Goal: Task Accomplishment & Management: Use online tool/utility

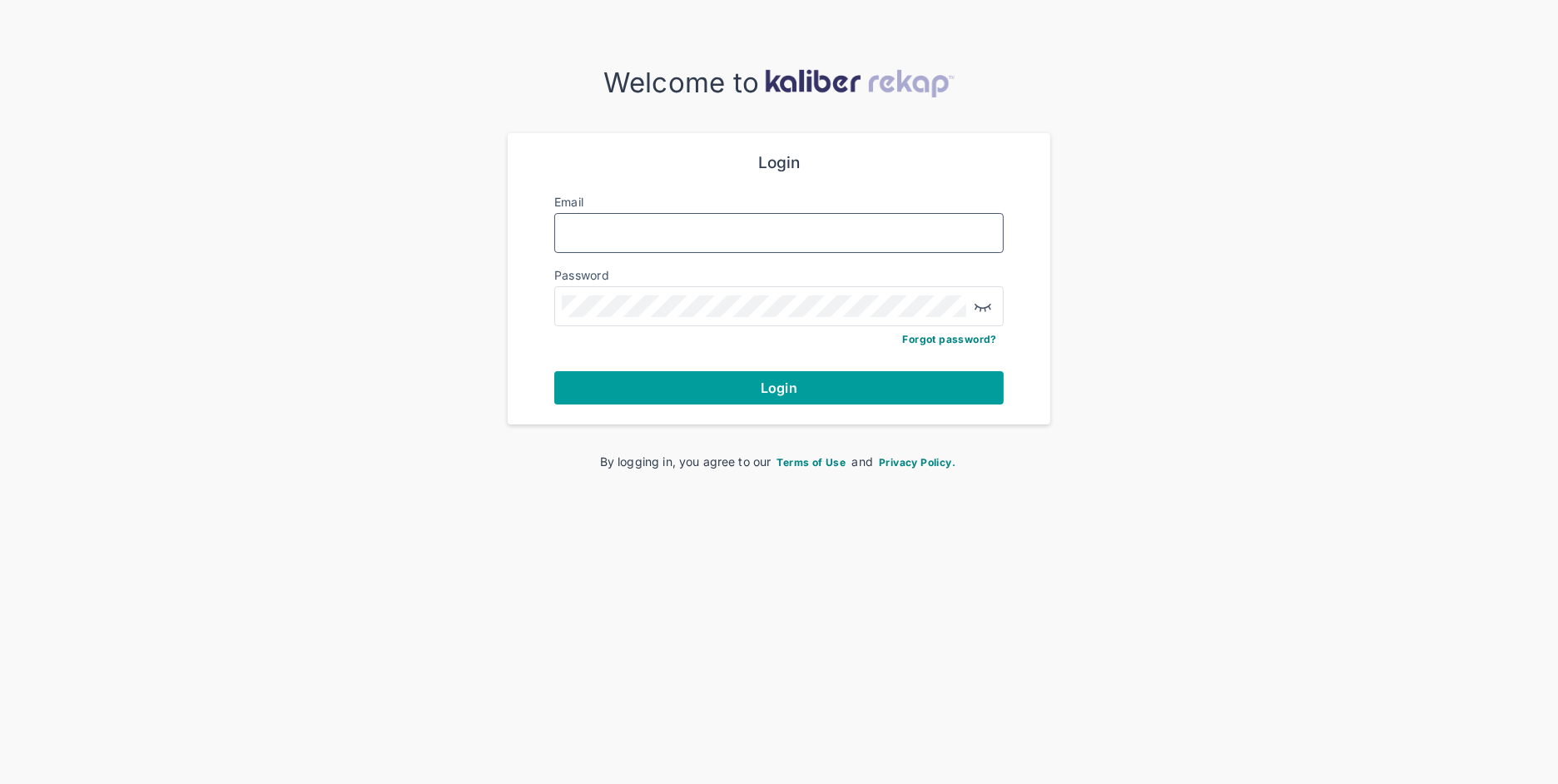
type input "**********"
click at [783, 391] on span "Login" at bounding box center [779, 387] width 37 height 17
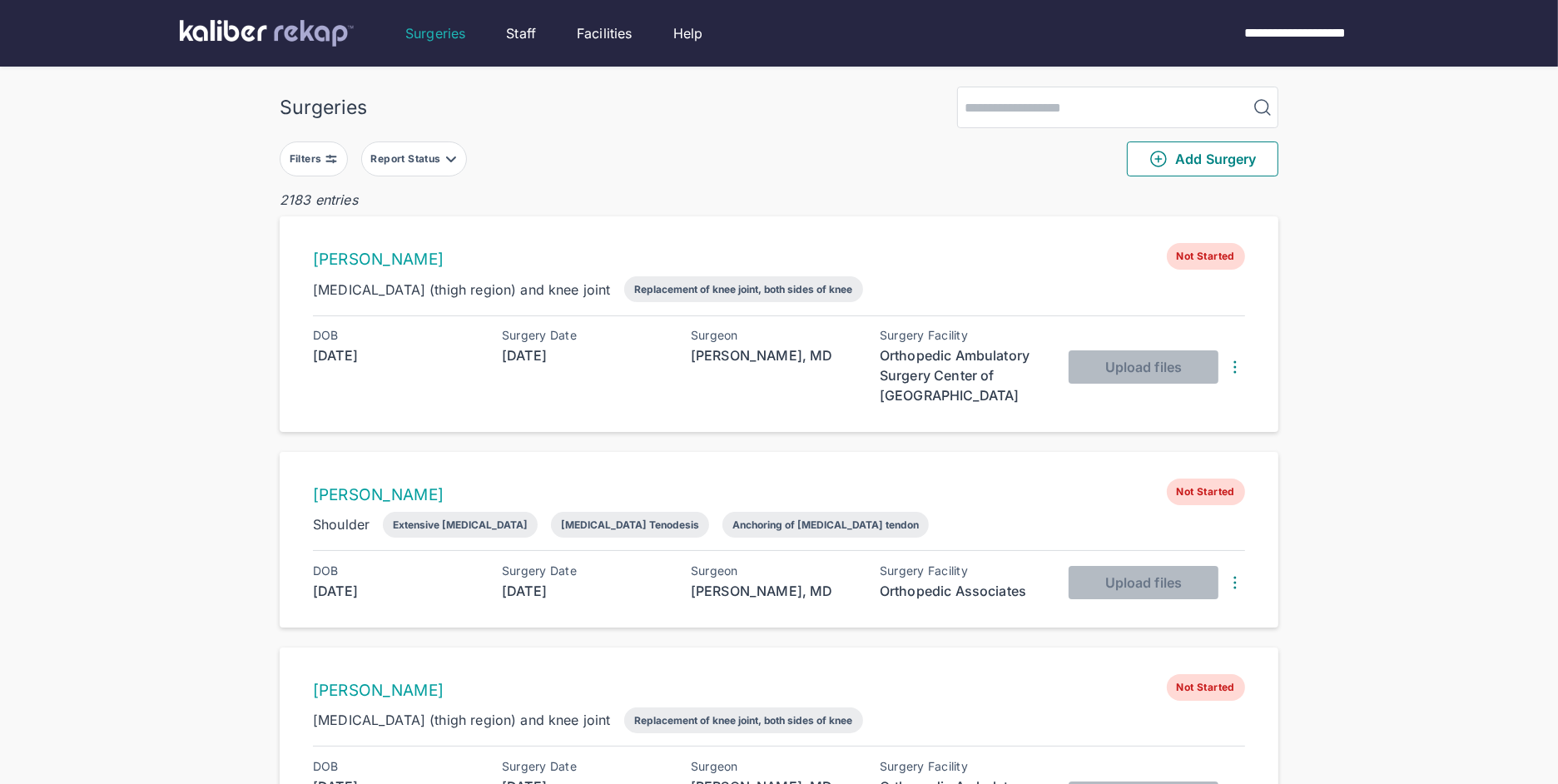
click at [321, 161] on div "Filters" at bounding box center [307, 159] width 36 height 14
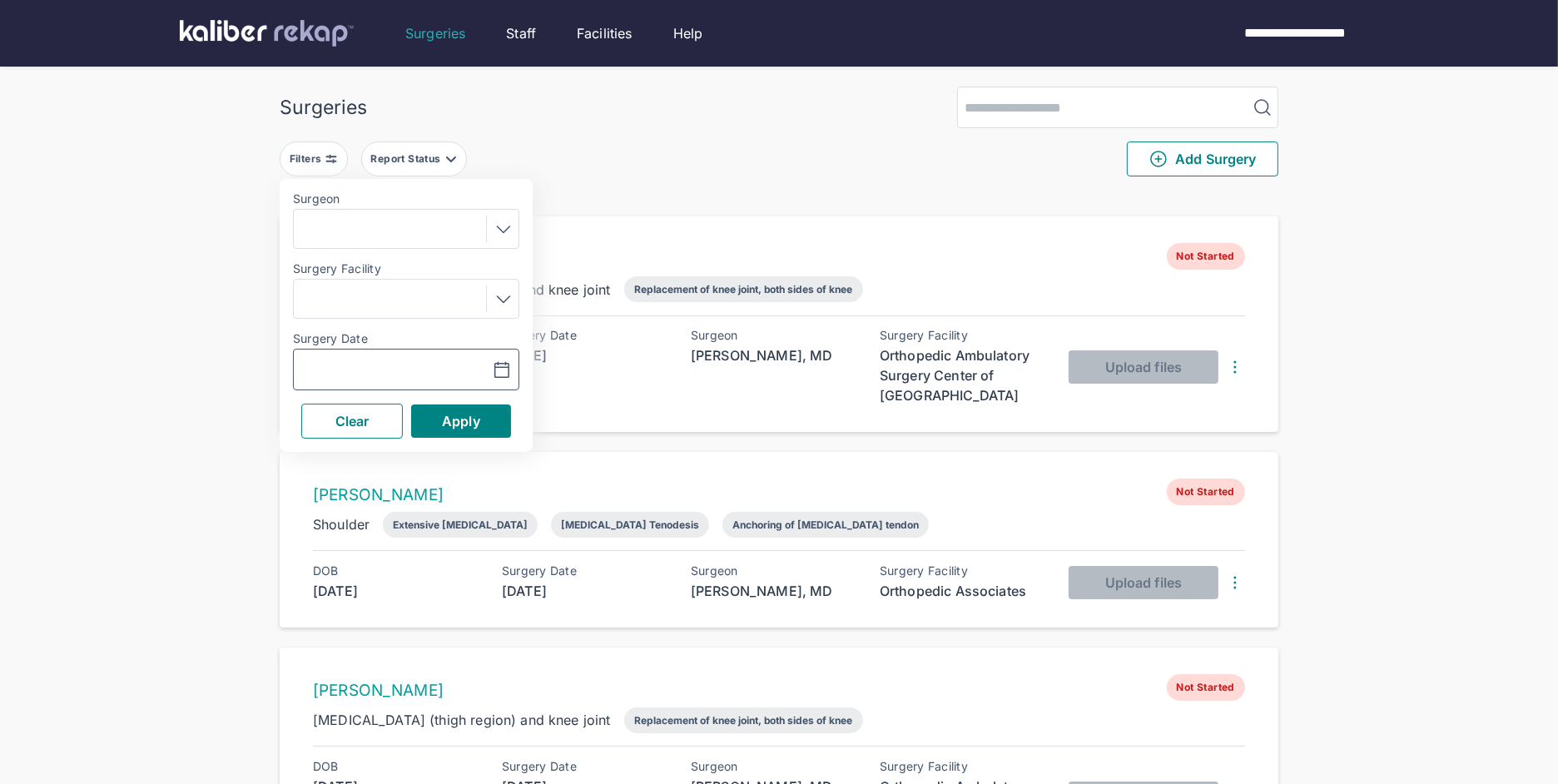
click at [454, 357] on button "button" at bounding box center [461, 369] width 115 height 38
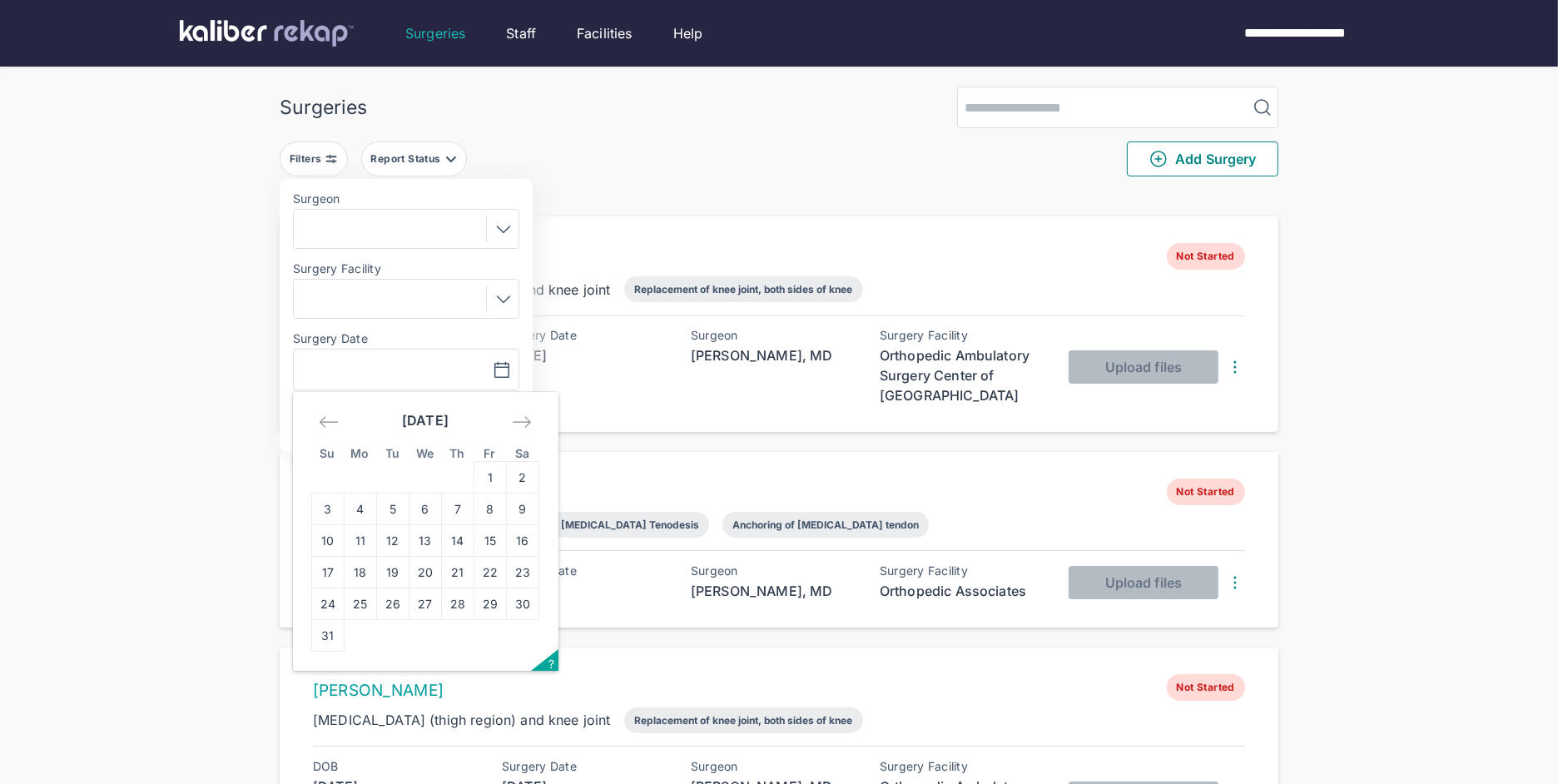
click at [429, 536] on td "13" at bounding box center [425, 541] width 32 height 31
type input "**********"
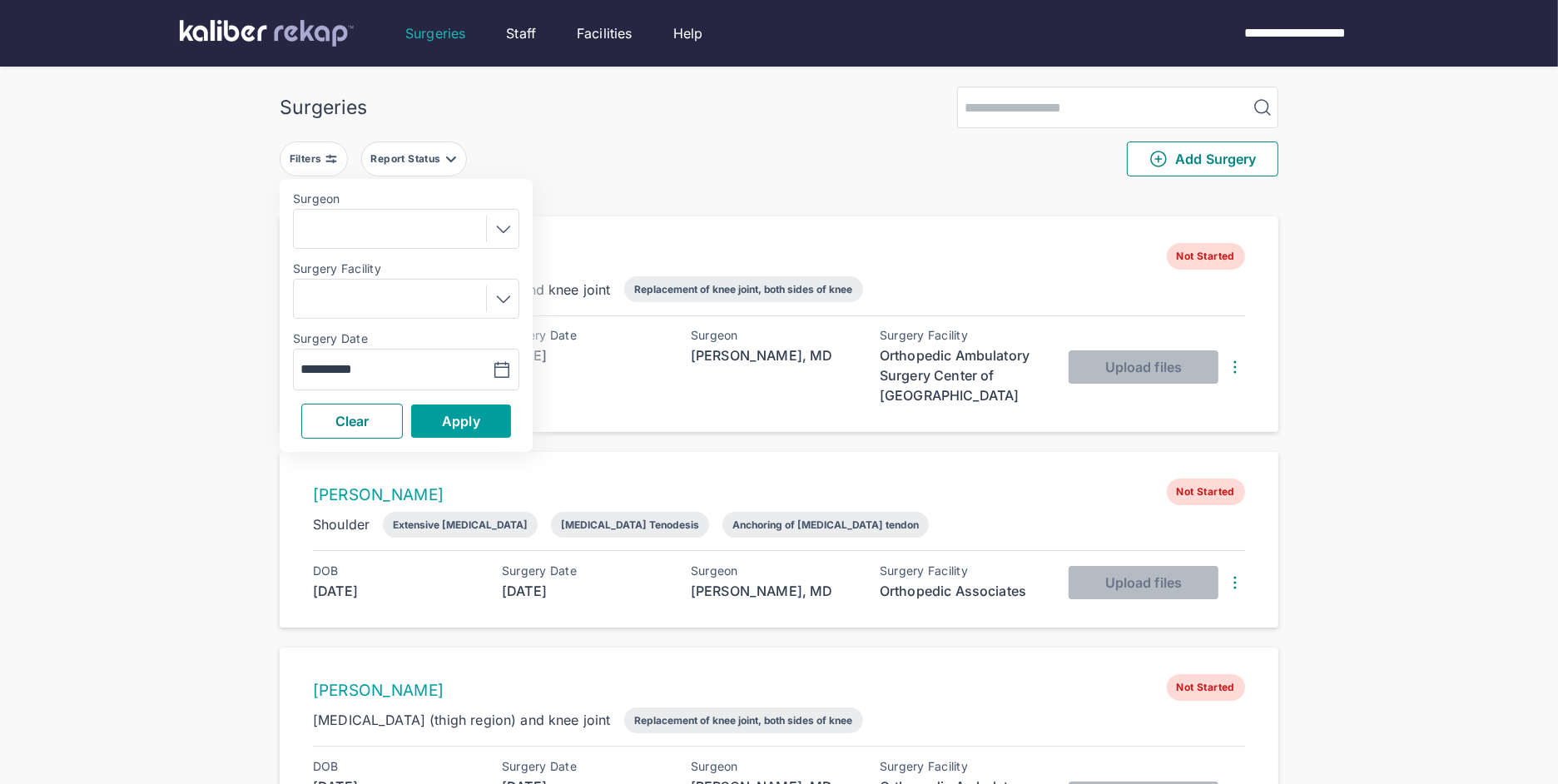
click at [474, 421] on span "Apply" at bounding box center [461, 421] width 38 height 17
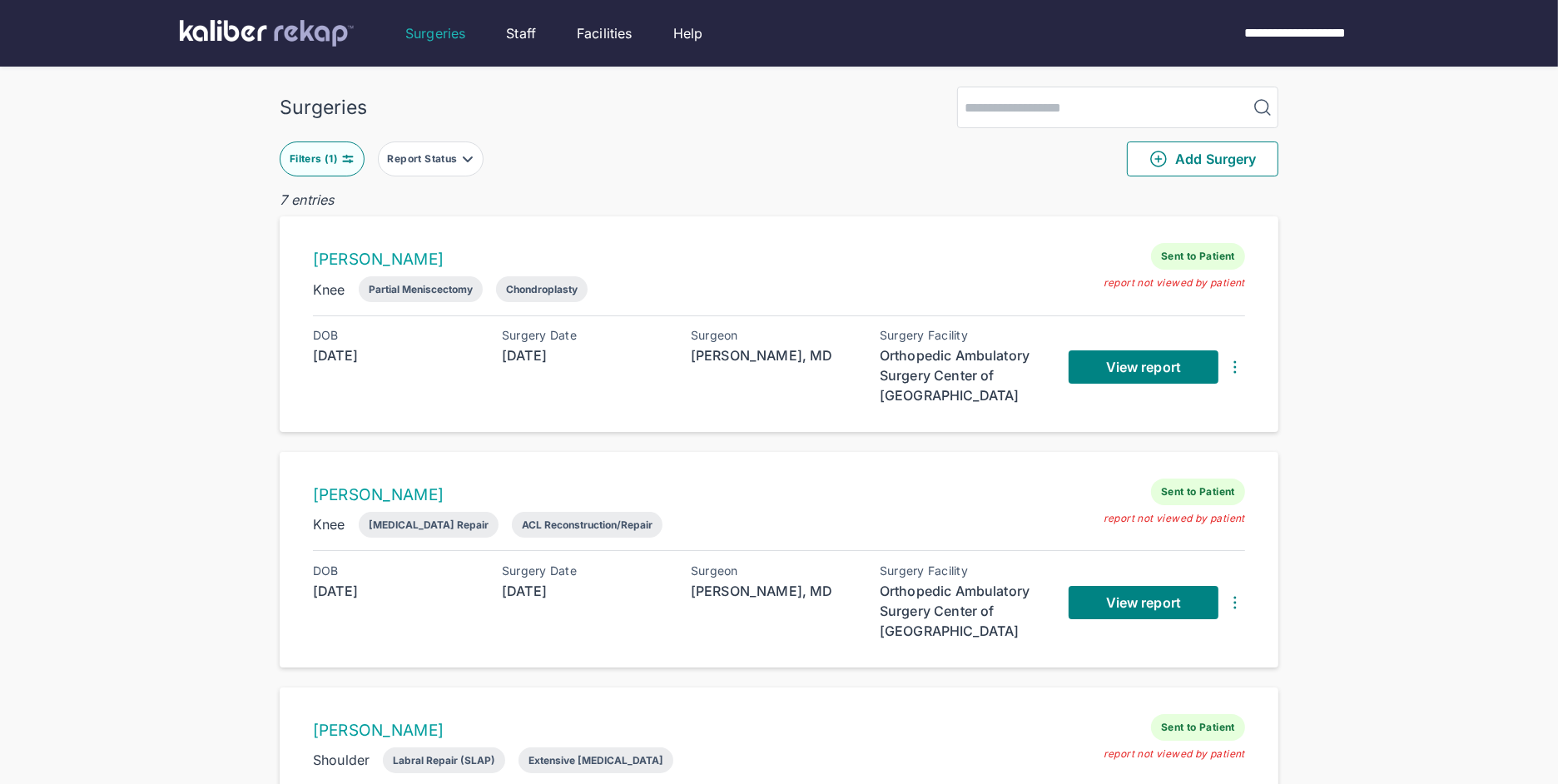
click at [311, 163] on div "Filters ( 1 )" at bounding box center [315, 159] width 52 height 14
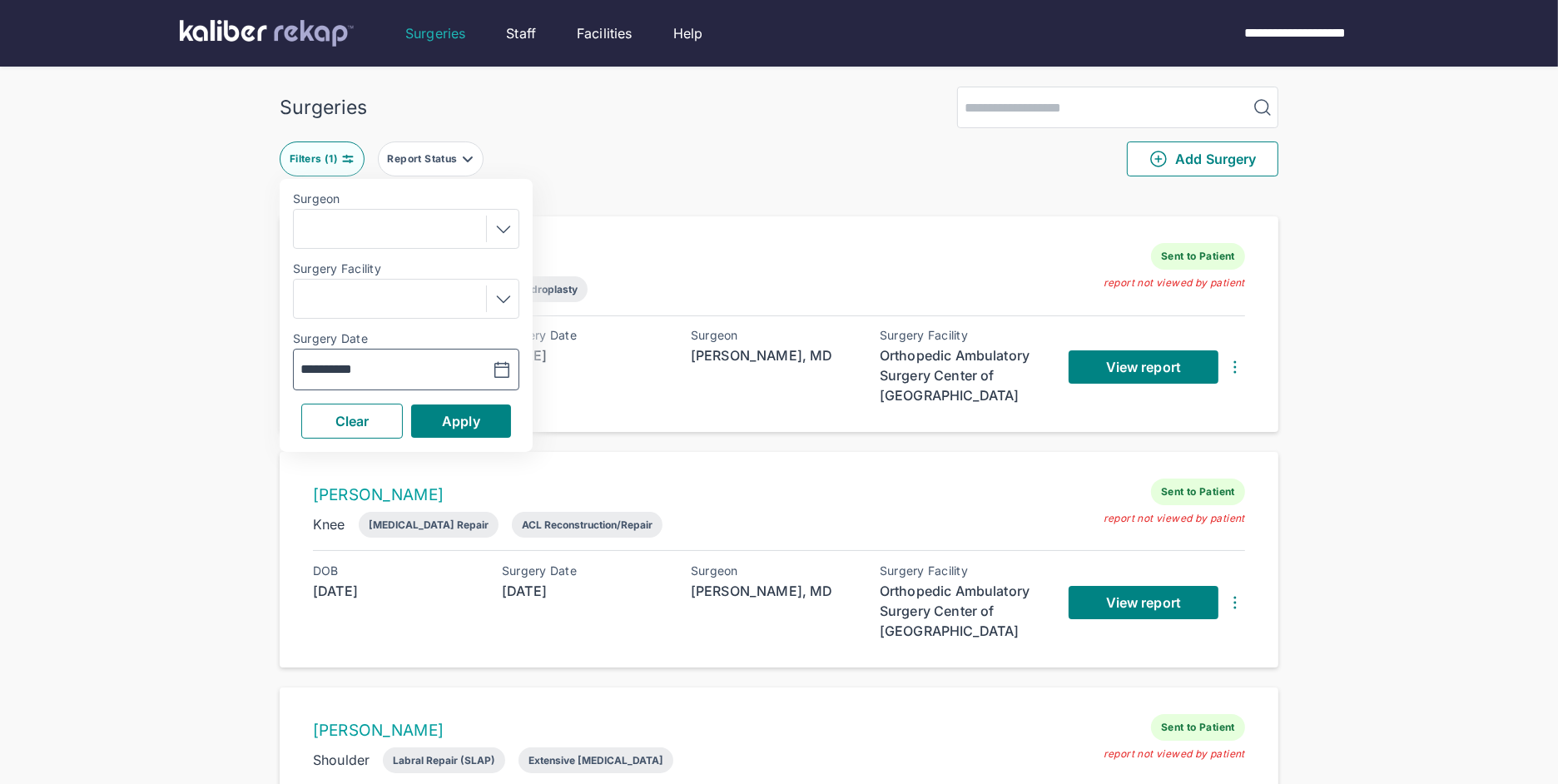
click at [432, 369] on button "button" at bounding box center [461, 369] width 115 height 38
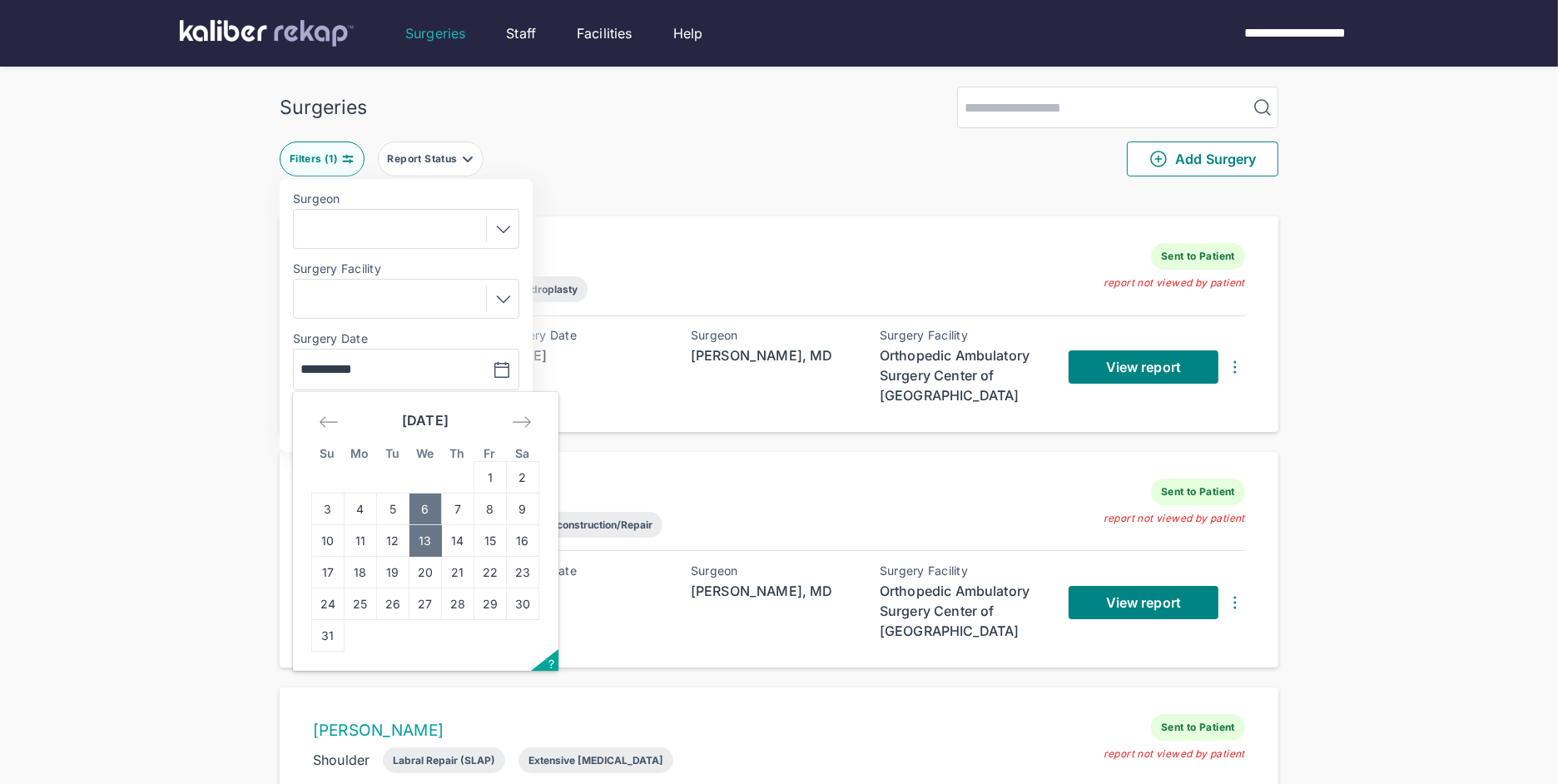
click at [431, 500] on td "6" at bounding box center [425, 509] width 32 height 31
type input "**********"
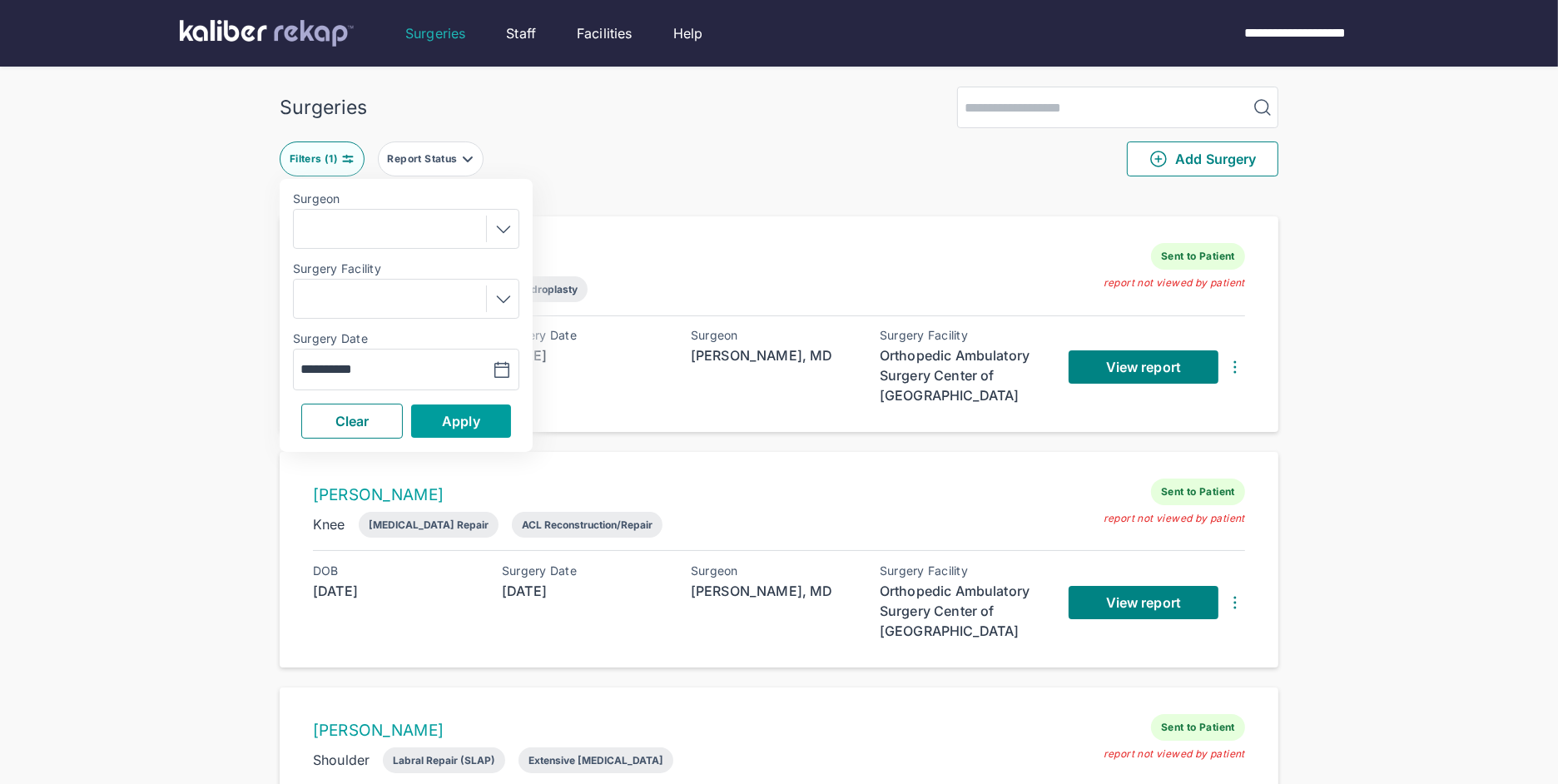
click at [487, 408] on button "Apply" at bounding box center [461, 421] width 99 height 33
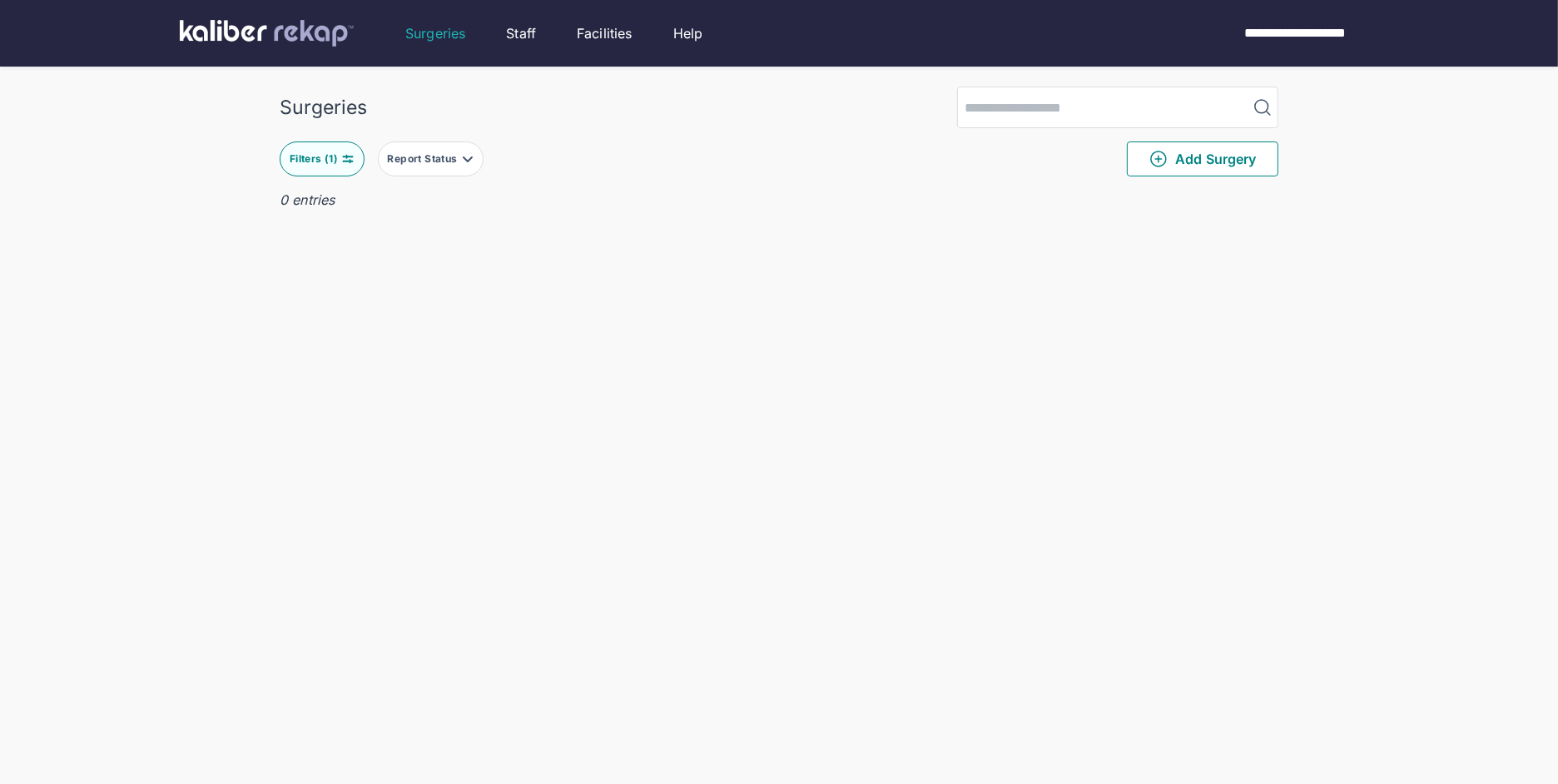
click at [320, 166] on button "Filters ( 1 )" at bounding box center [322, 159] width 85 height 35
click at [397, 365] on div "**********" at bounding box center [349, 369] width 110 height 19
click at [402, 379] on div "**********" at bounding box center [406, 369] width 226 height 42
click at [407, 361] on button "button" at bounding box center [461, 369] width 115 height 38
click at [459, 503] on td "7" at bounding box center [458, 509] width 32 height 31
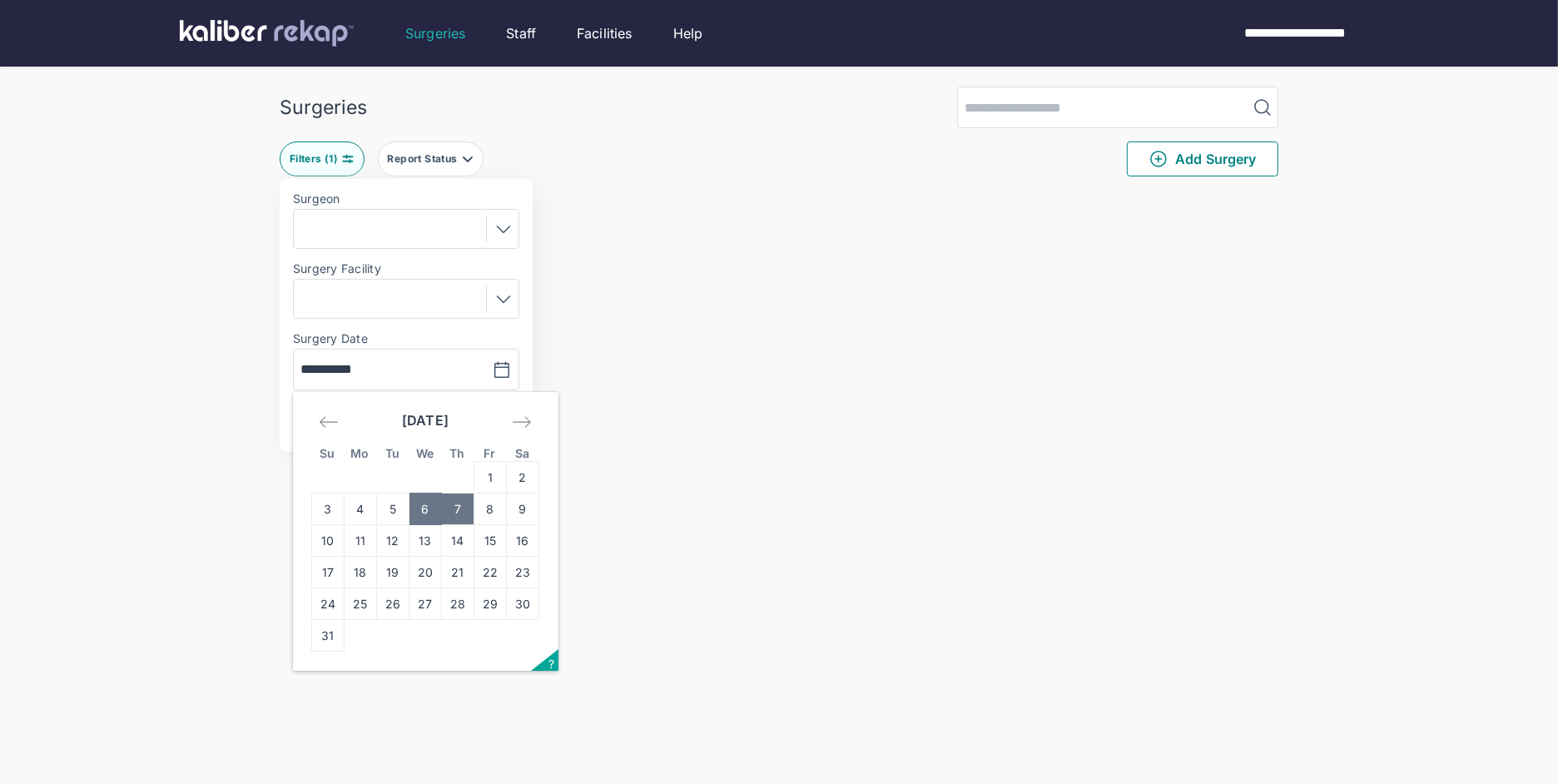
type input "**********"
click at [457, 430] on button "Apply" at bounding box center [461, 421] width 99 height 33
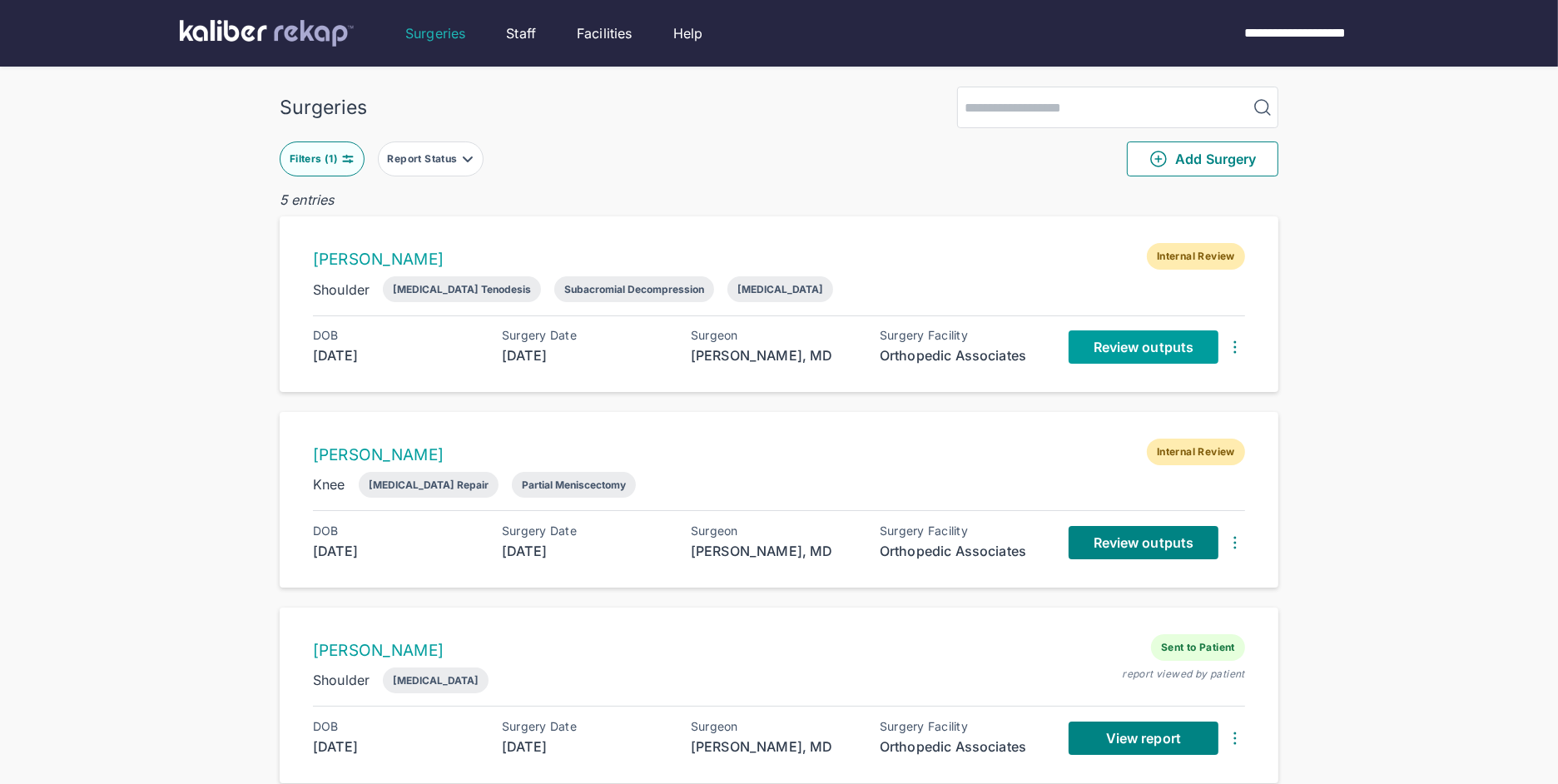
click at [1161, 343] on span "Review outputs" at bounding box center [1143, 347] width 99 height 17
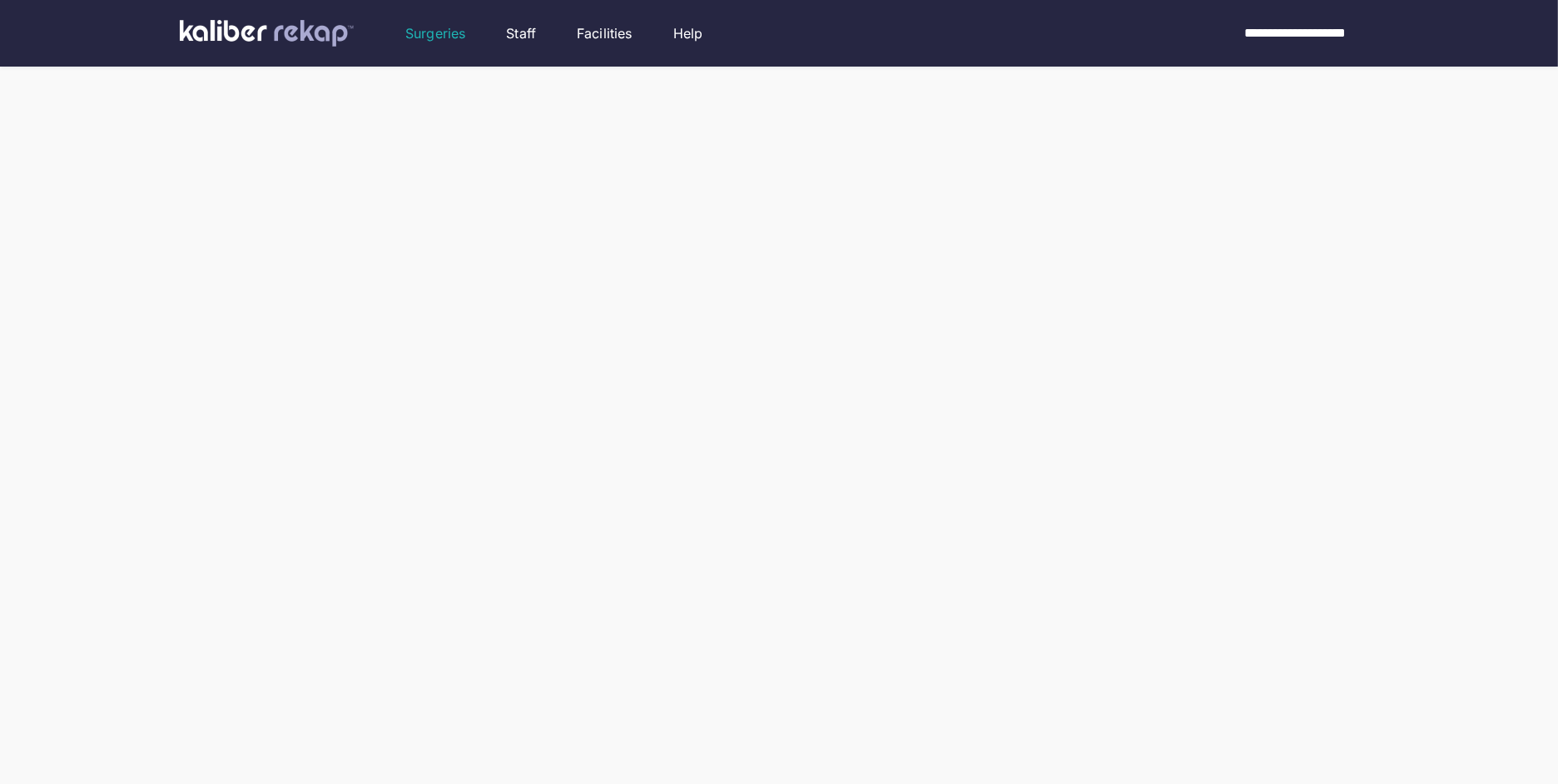
click at [1353, 281] on div at bounding box center [779, 425] width 1558 height 850
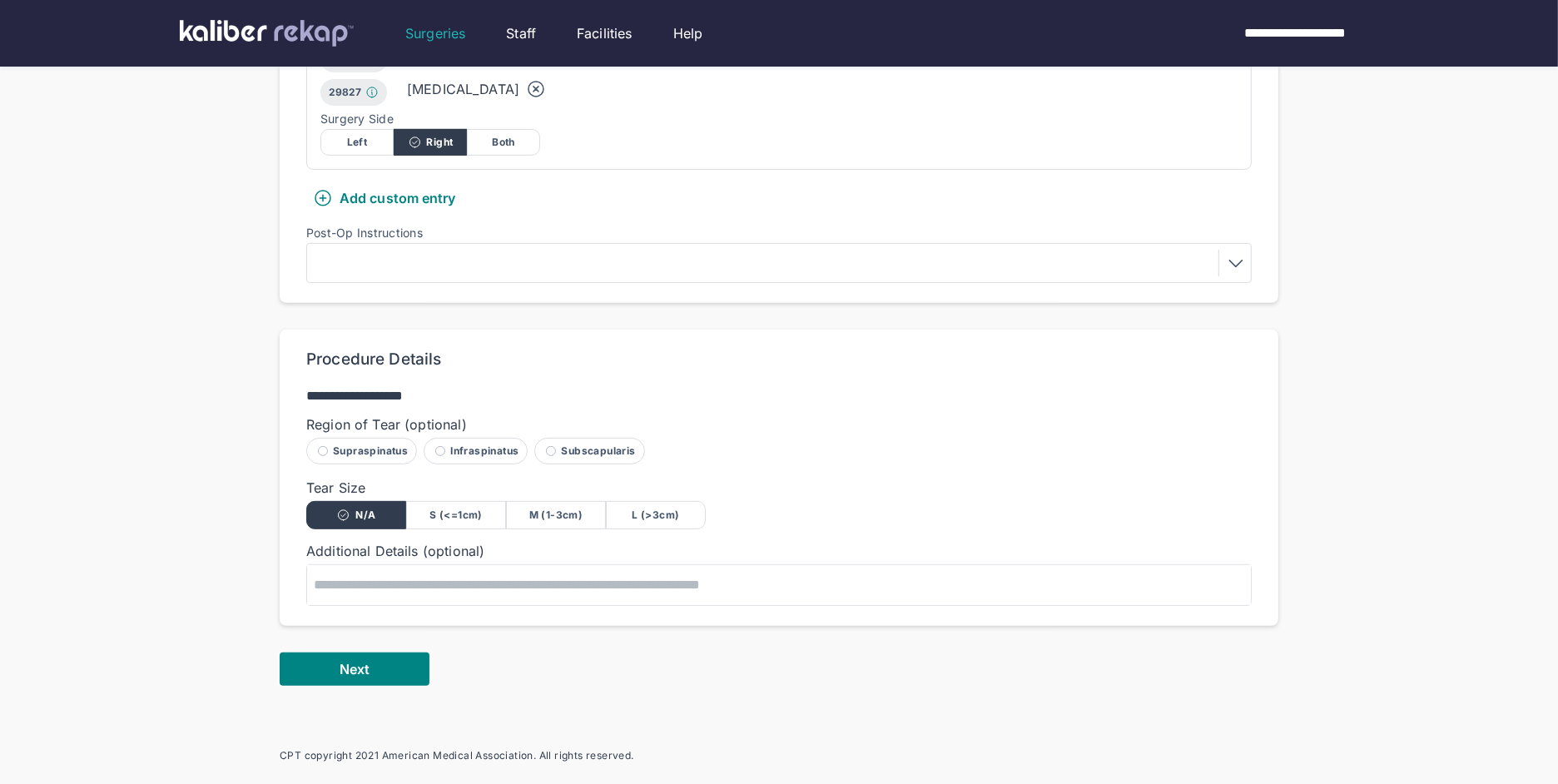
scroll to position [778, 0]
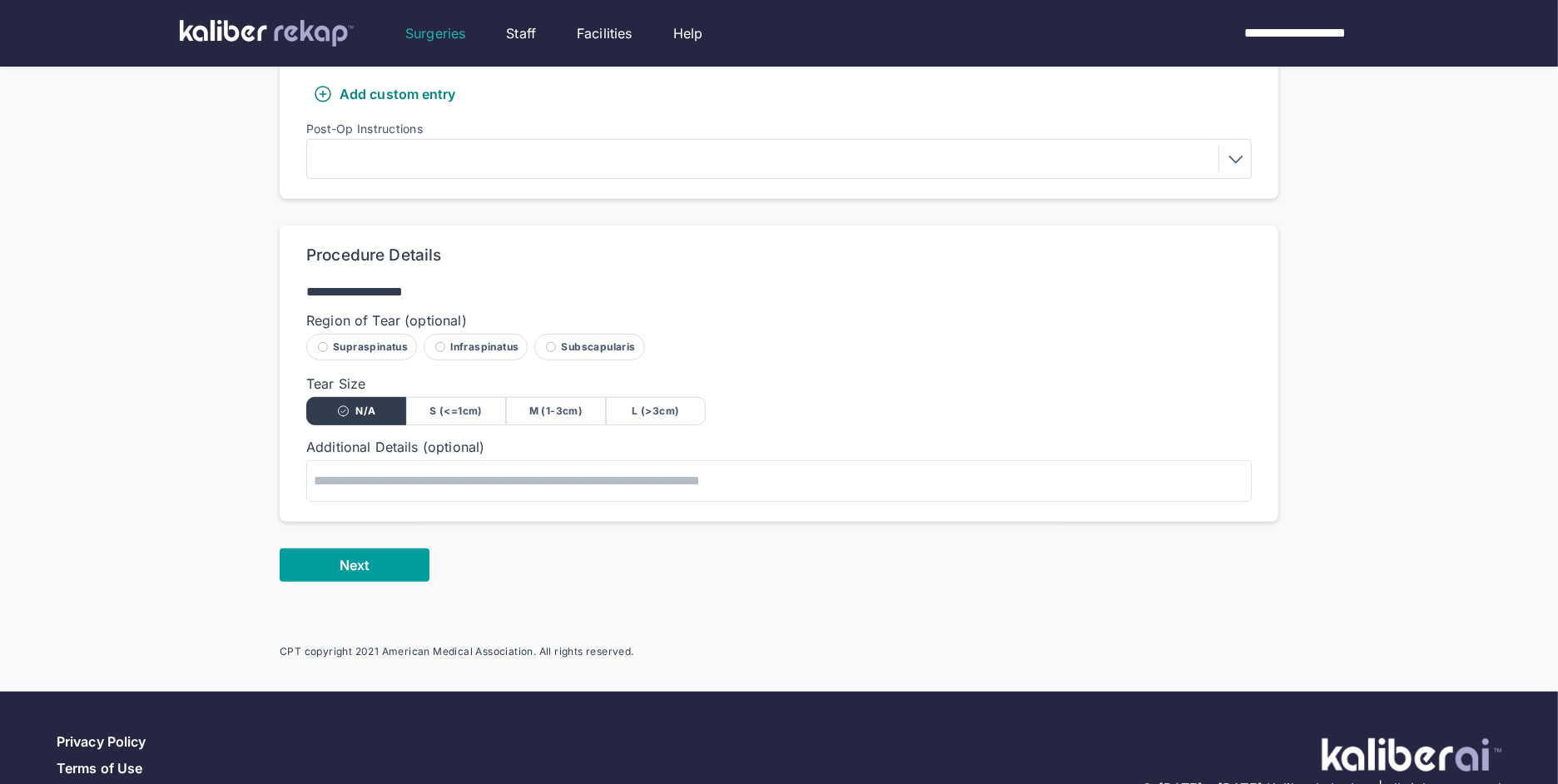
click at [382, 548] on button "Next" at bounding box center [355, 565] width 150 height 33
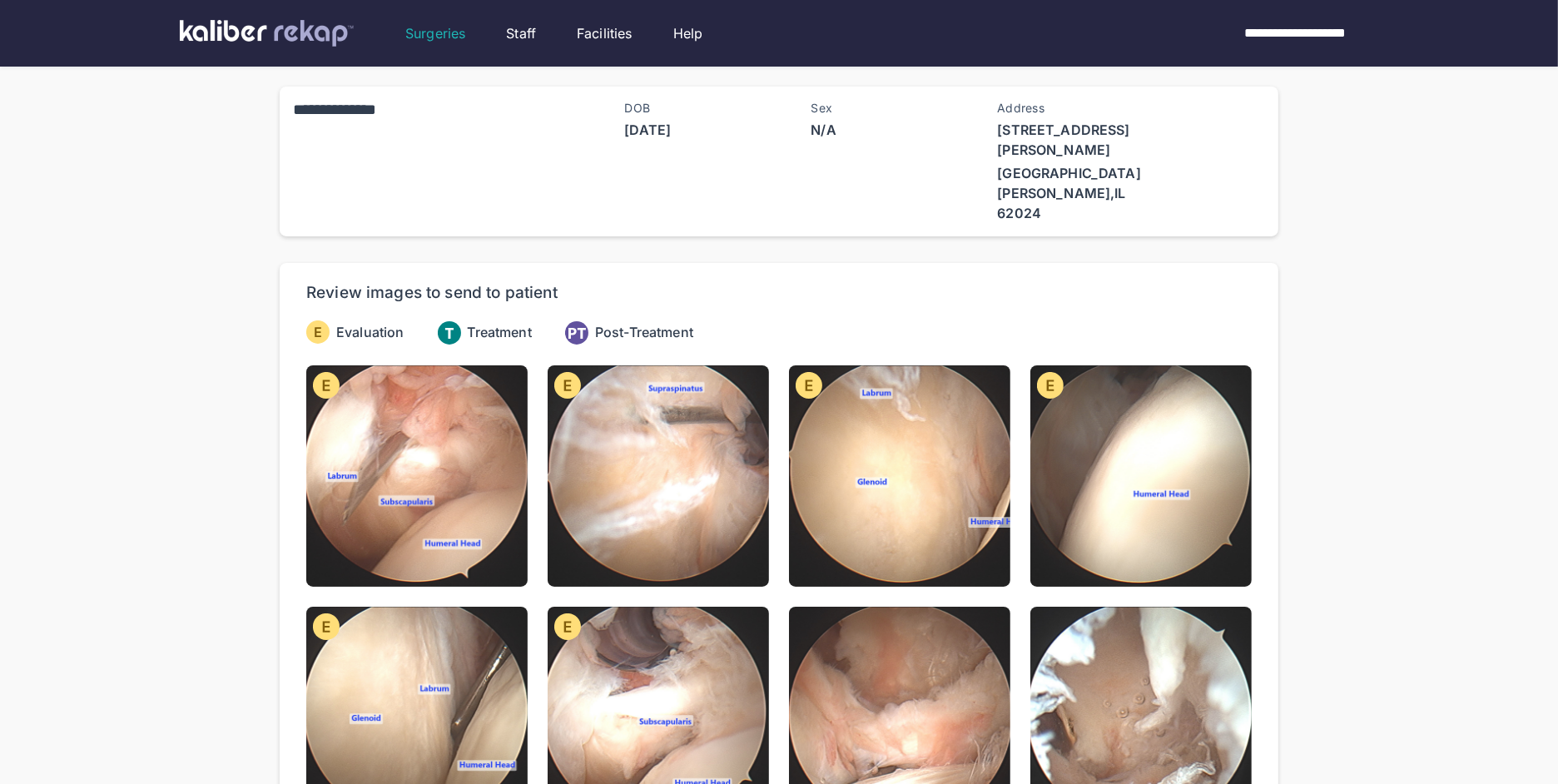
drag, startPoint x: 682, startPoint y: 479, endPoint x: 689, endPoint y: 492, distance: 14.8
click at [684, 479] on img at bounding box center [658, 475] width 221 height 221
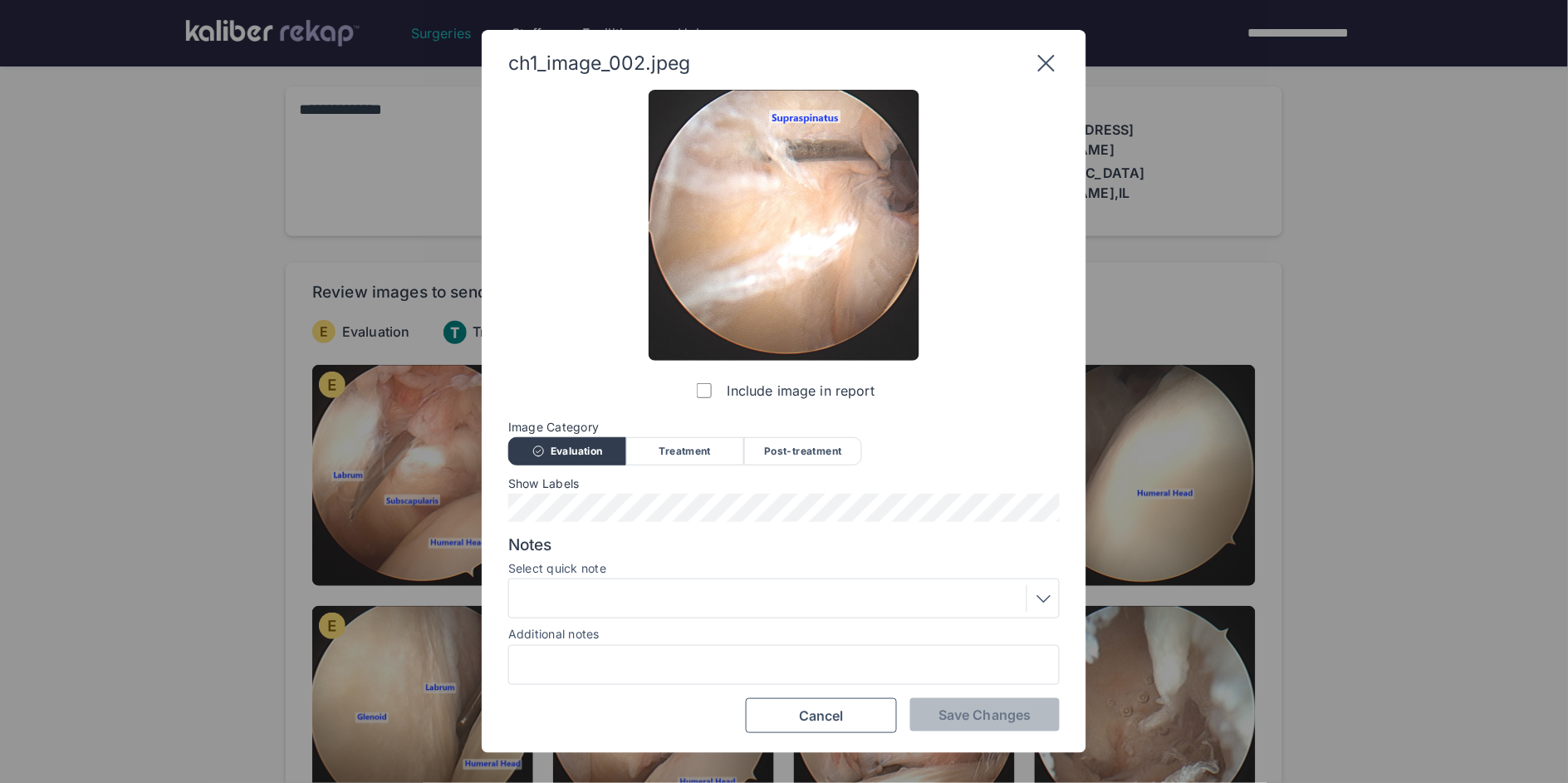
click at [646, 613] on div at bounding box center [784, 597] width 551 height 40
click at [952, 245] on div "Include image in report Image Category Evaluation Treatment Post-treatment Eval…" at bounding box center [784, 410] width 551 height 643
click at [1048, 66] on icon at bounding box center [1046, 62] width 26 height 26
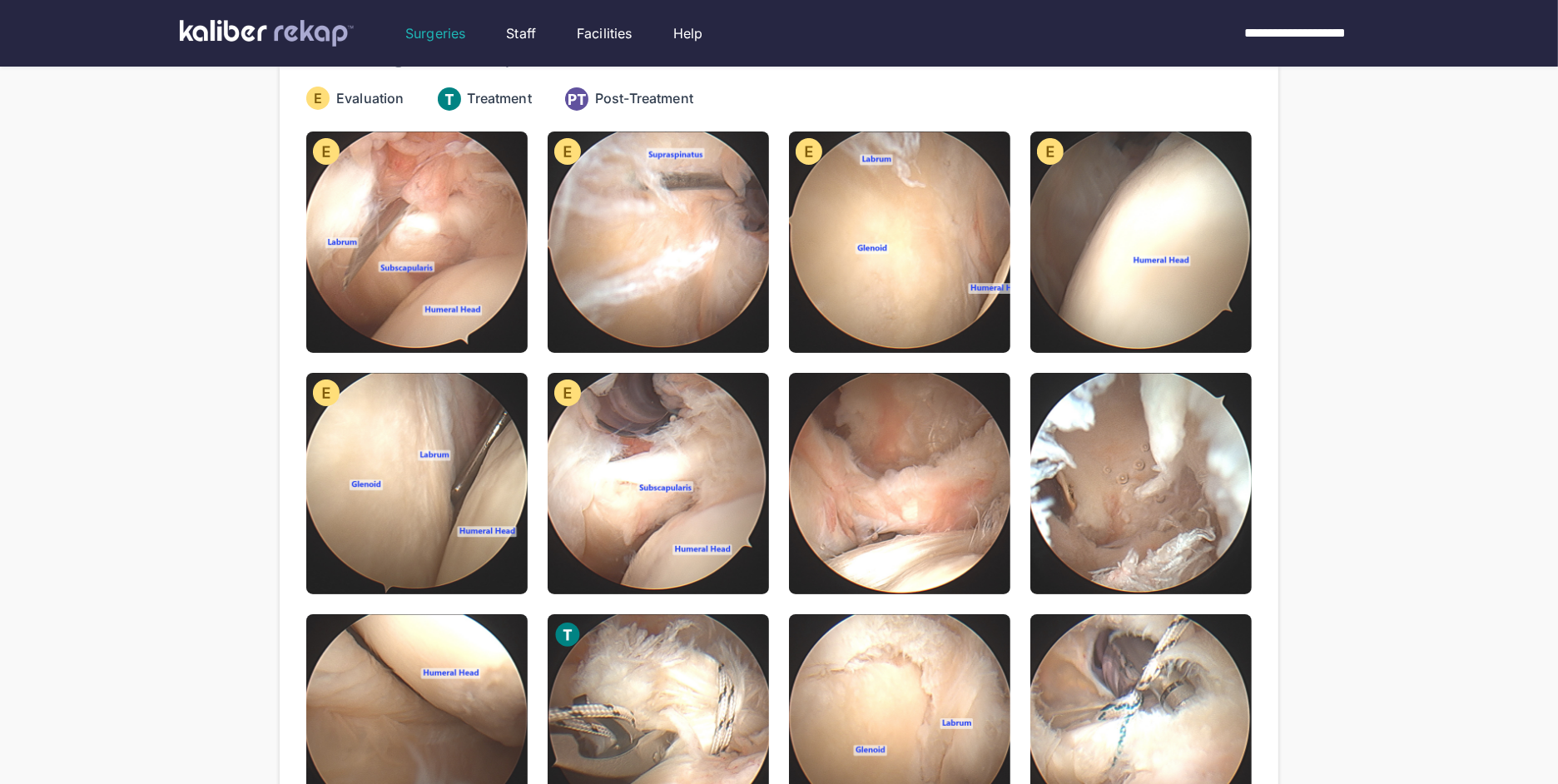
scroll to position [227, 0]
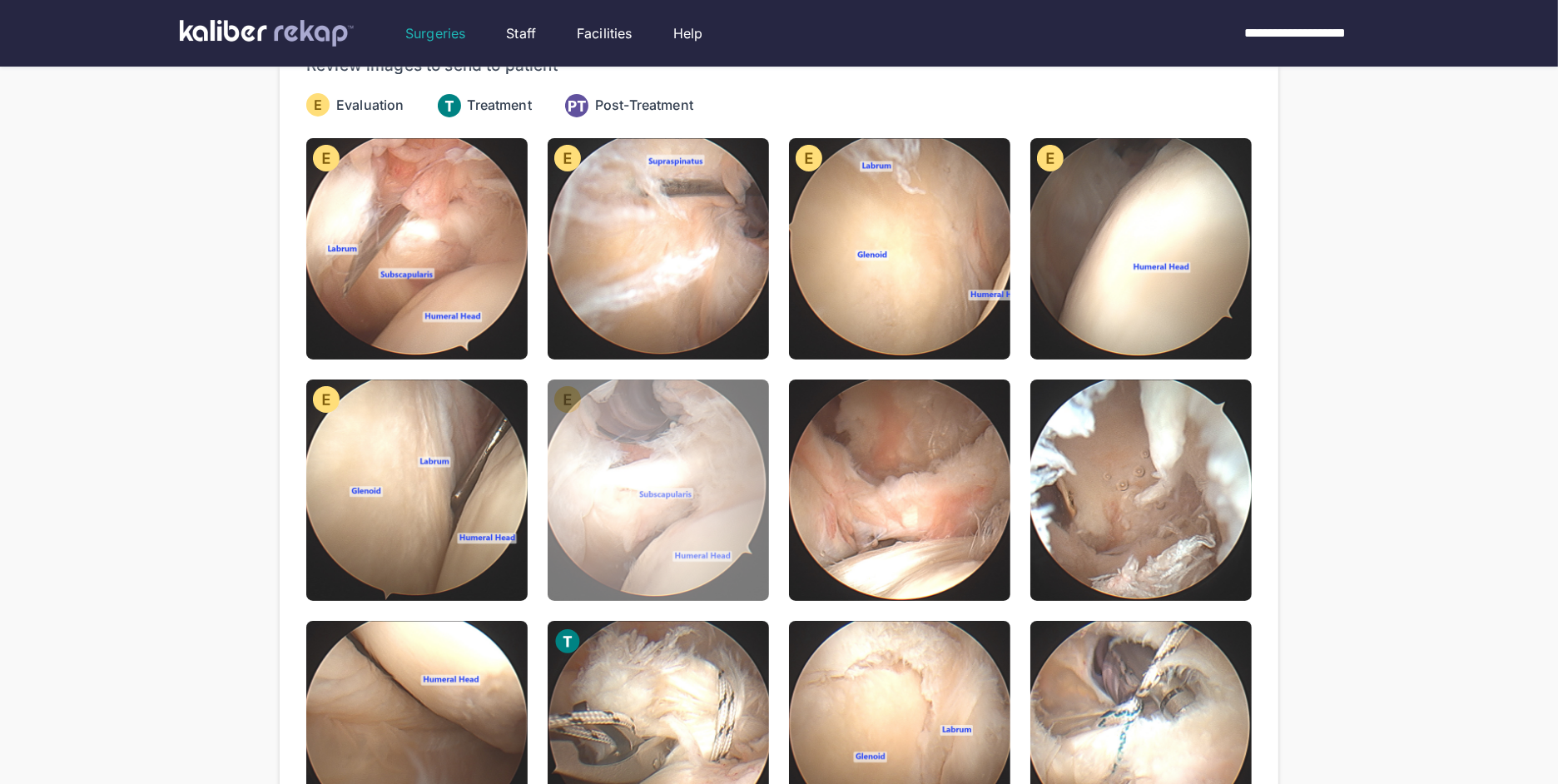
click at [675, 454] on img at bounding box center [658, 489] width 221 height 221
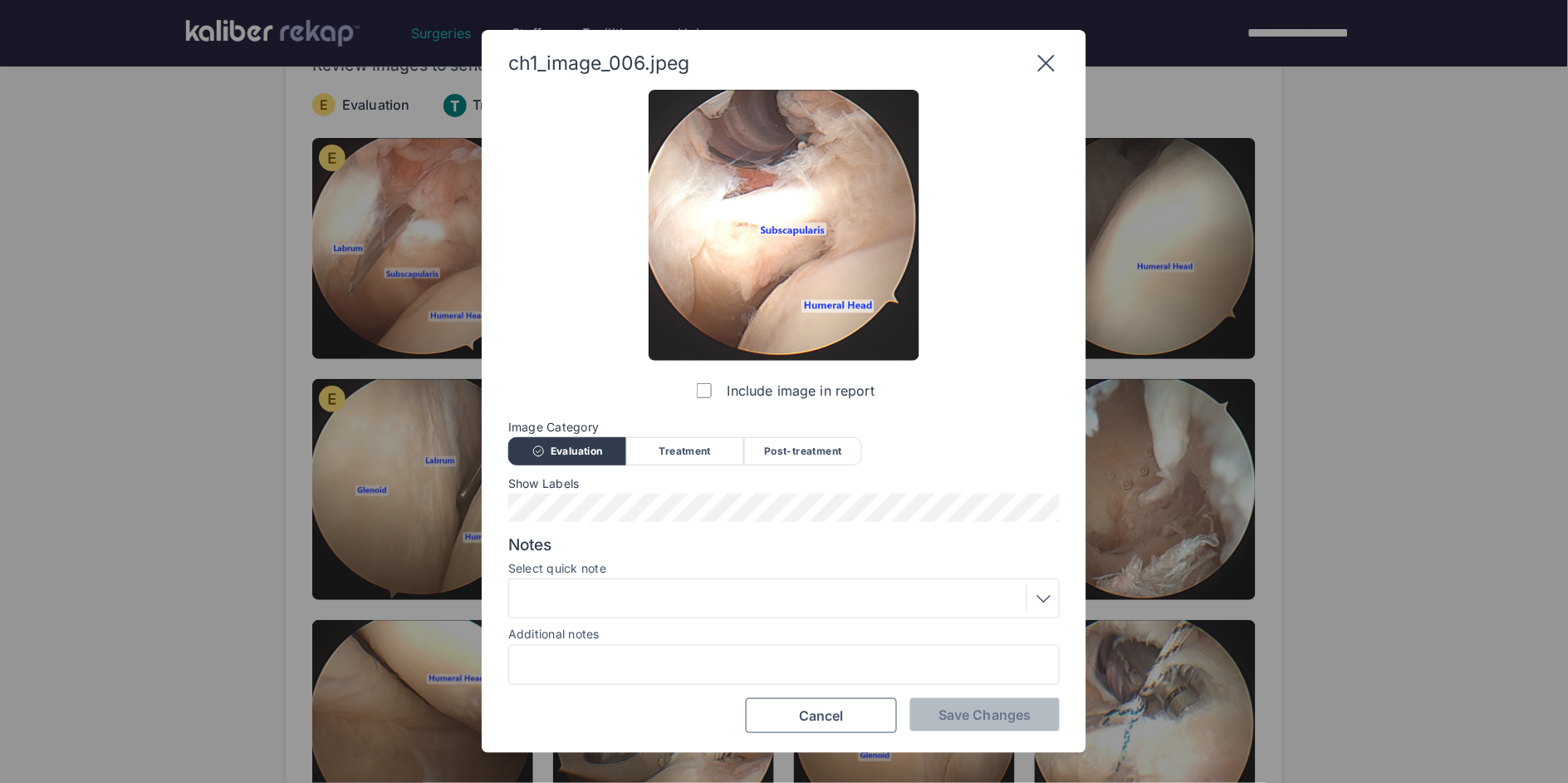
click at [1051, 60] on icon at bounding box center [1046, 62] width 26 height 26
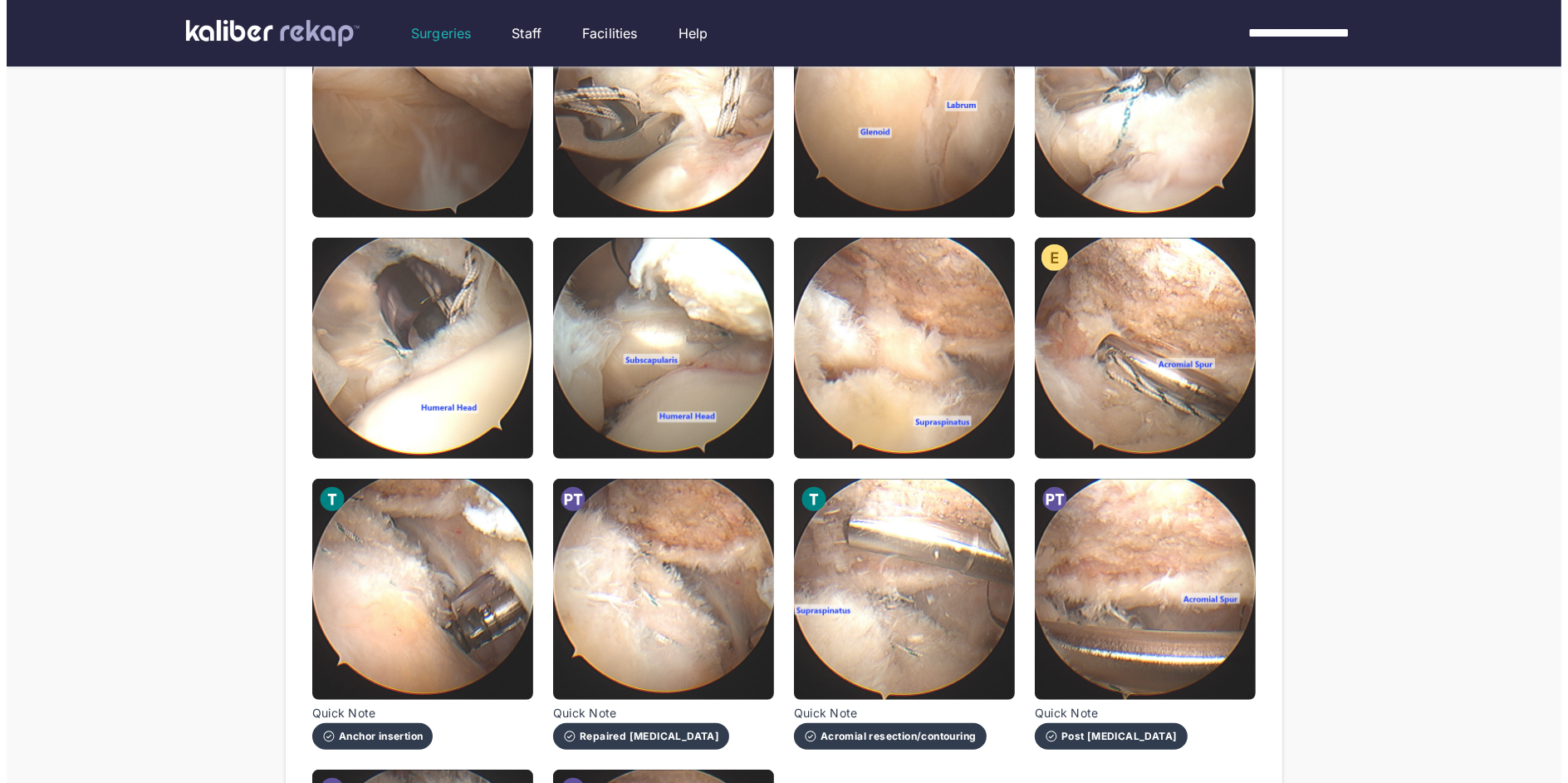
scroll to position [856, 0]
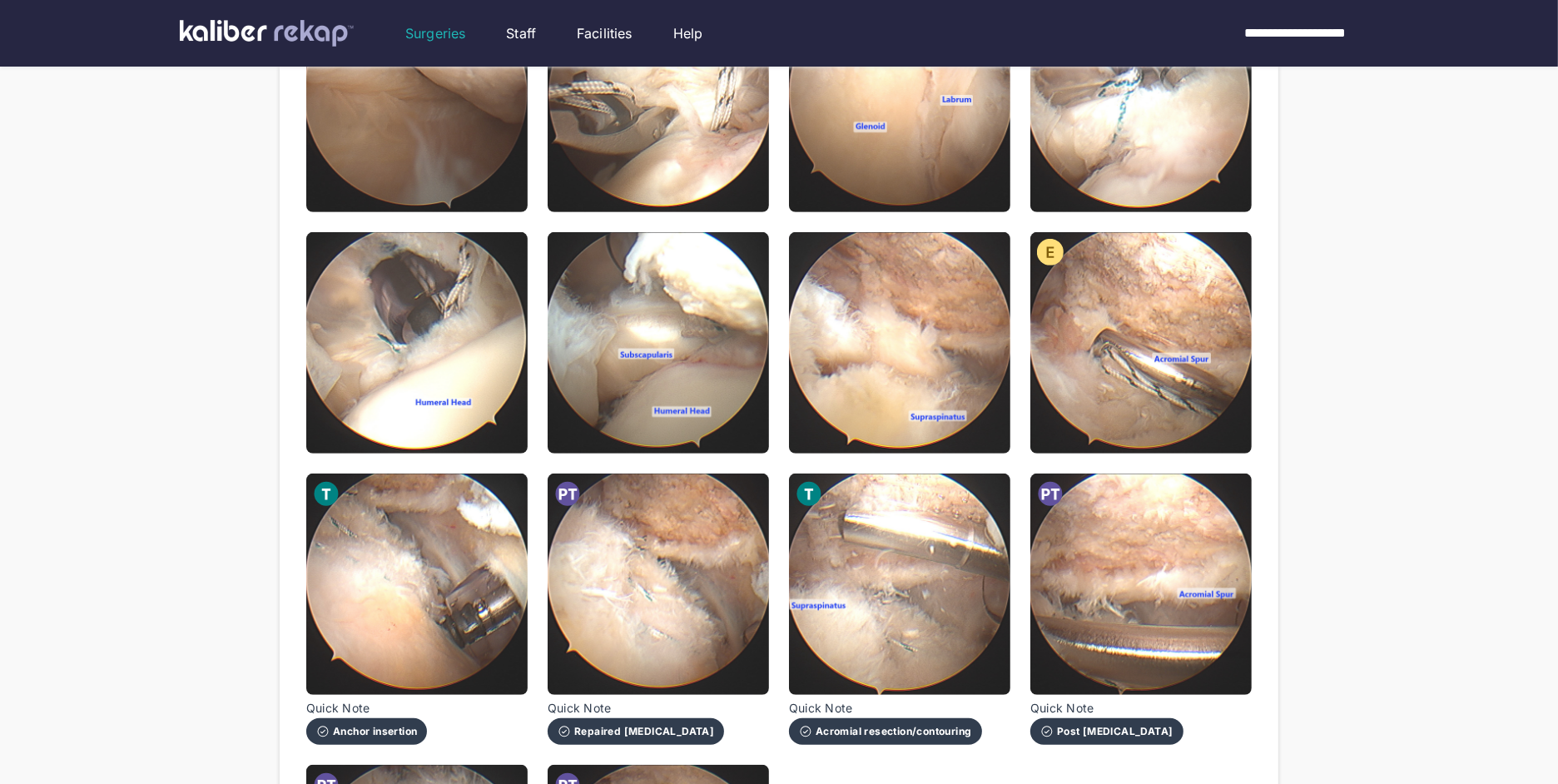
drag, startPoint x: 902, startPoint y: 273, endPoint x: 865, endPoint y: 294, distance: 42.5
click at [902, 273] on img at bounding box center [899, 342] width 221 height 221
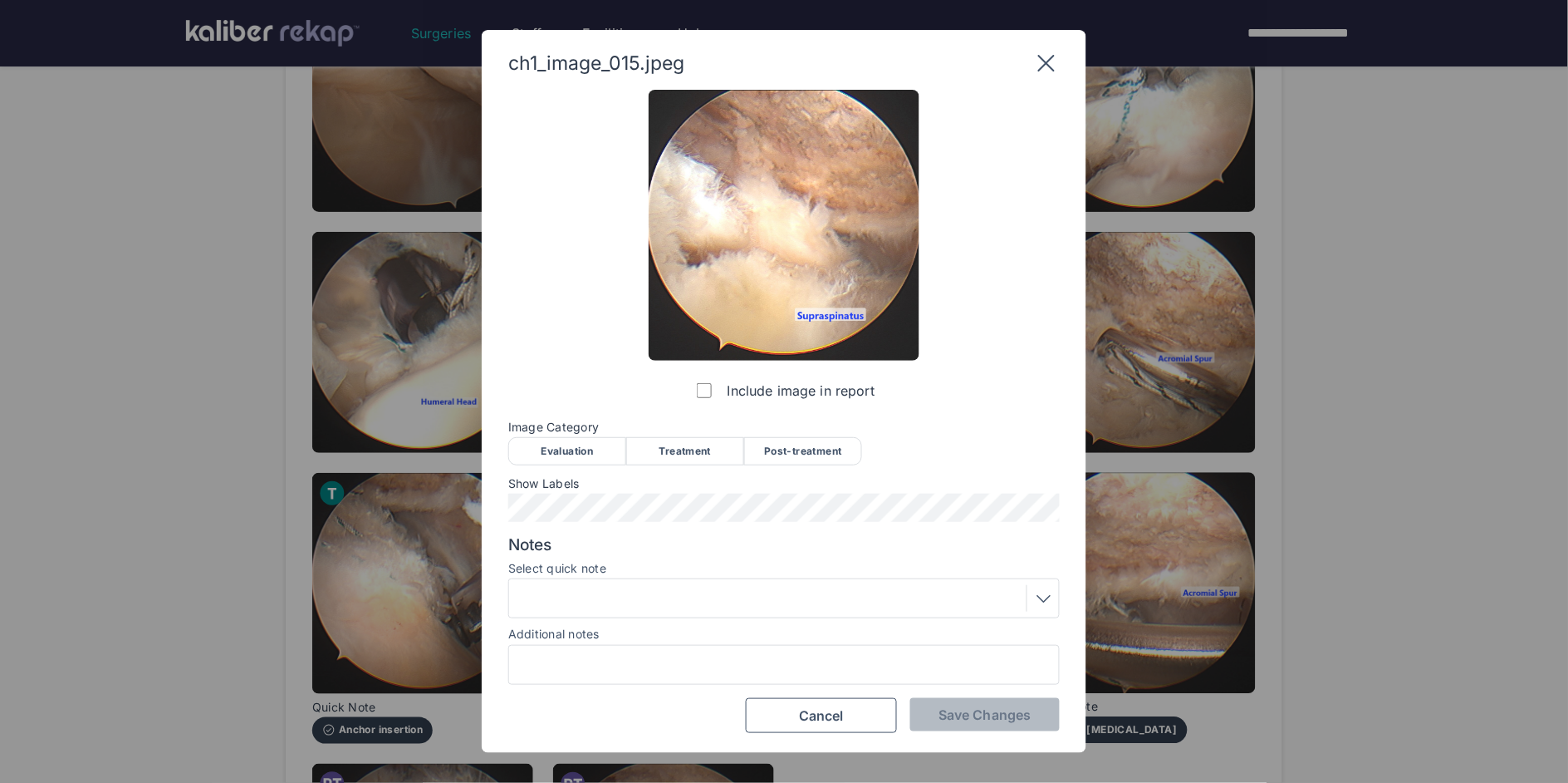
click at [549, 439] on div "Evaluation" at bounding box center [567, 450] width 118 height 28
click at [621, 588] on div at bounding box center [784, 597] width 540 height 26
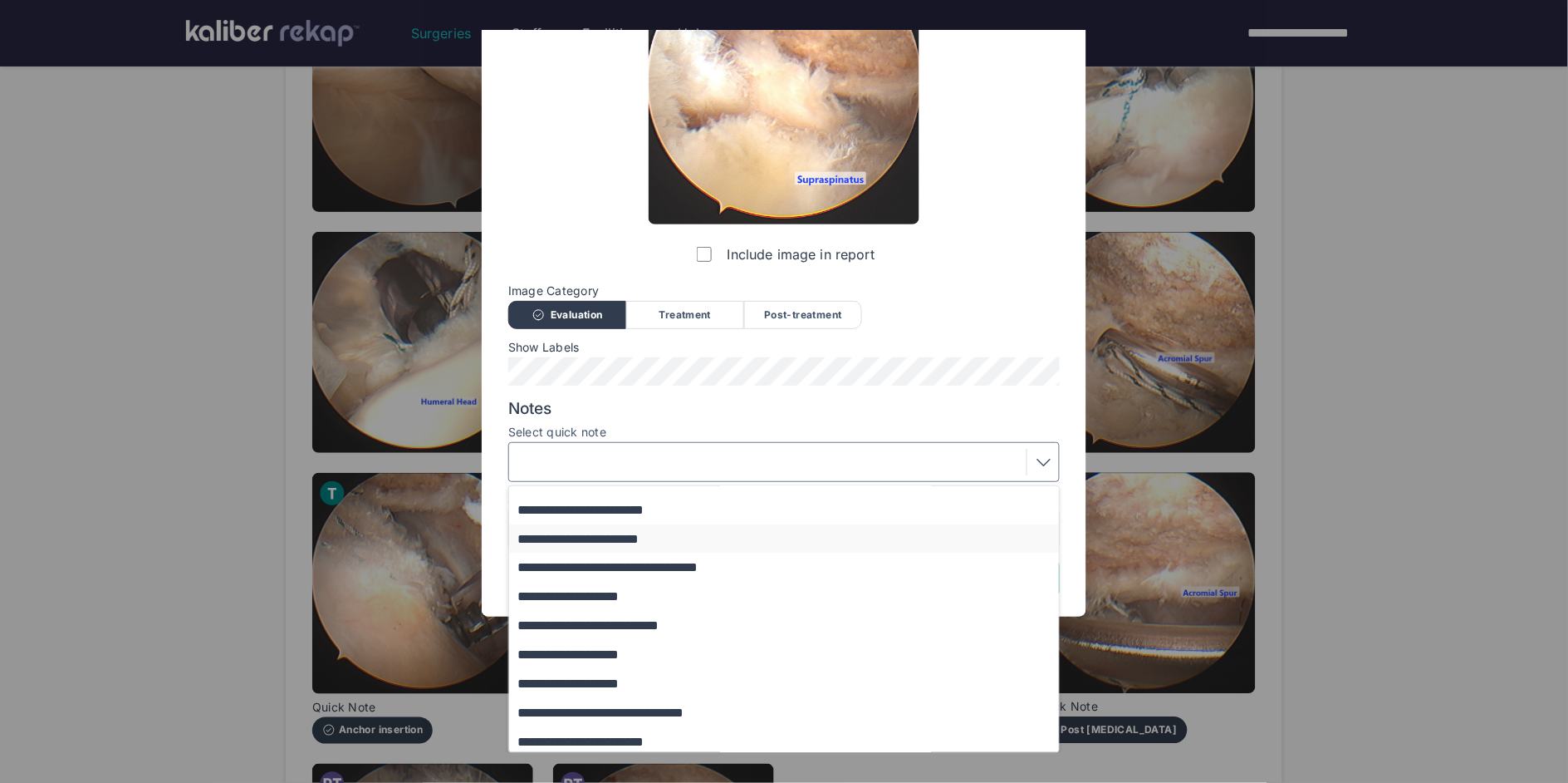
scroll to position [195, 0]
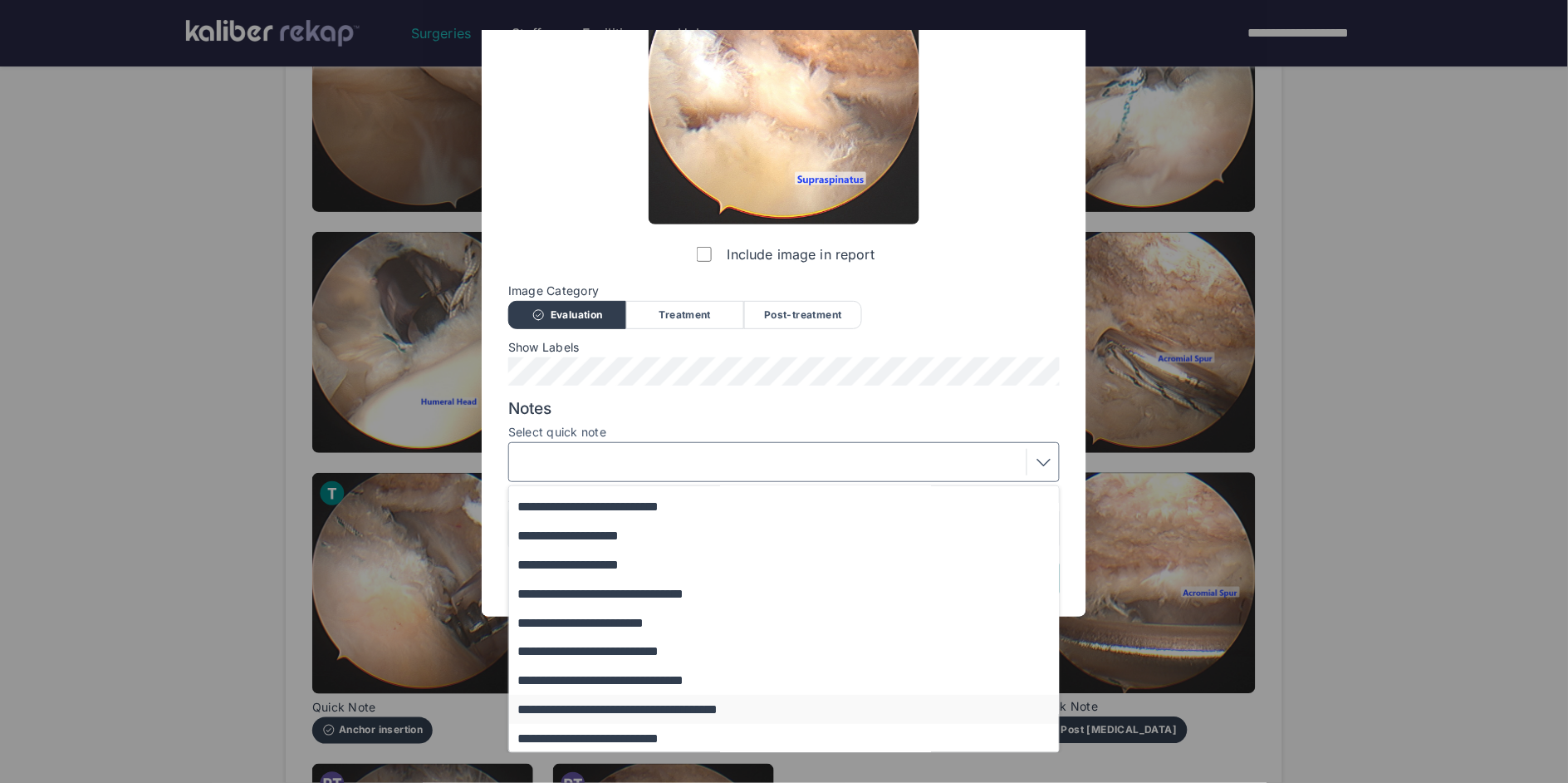
click at [597, 714] on button "**********" at bounding box center [792, 709] width 566 height 29
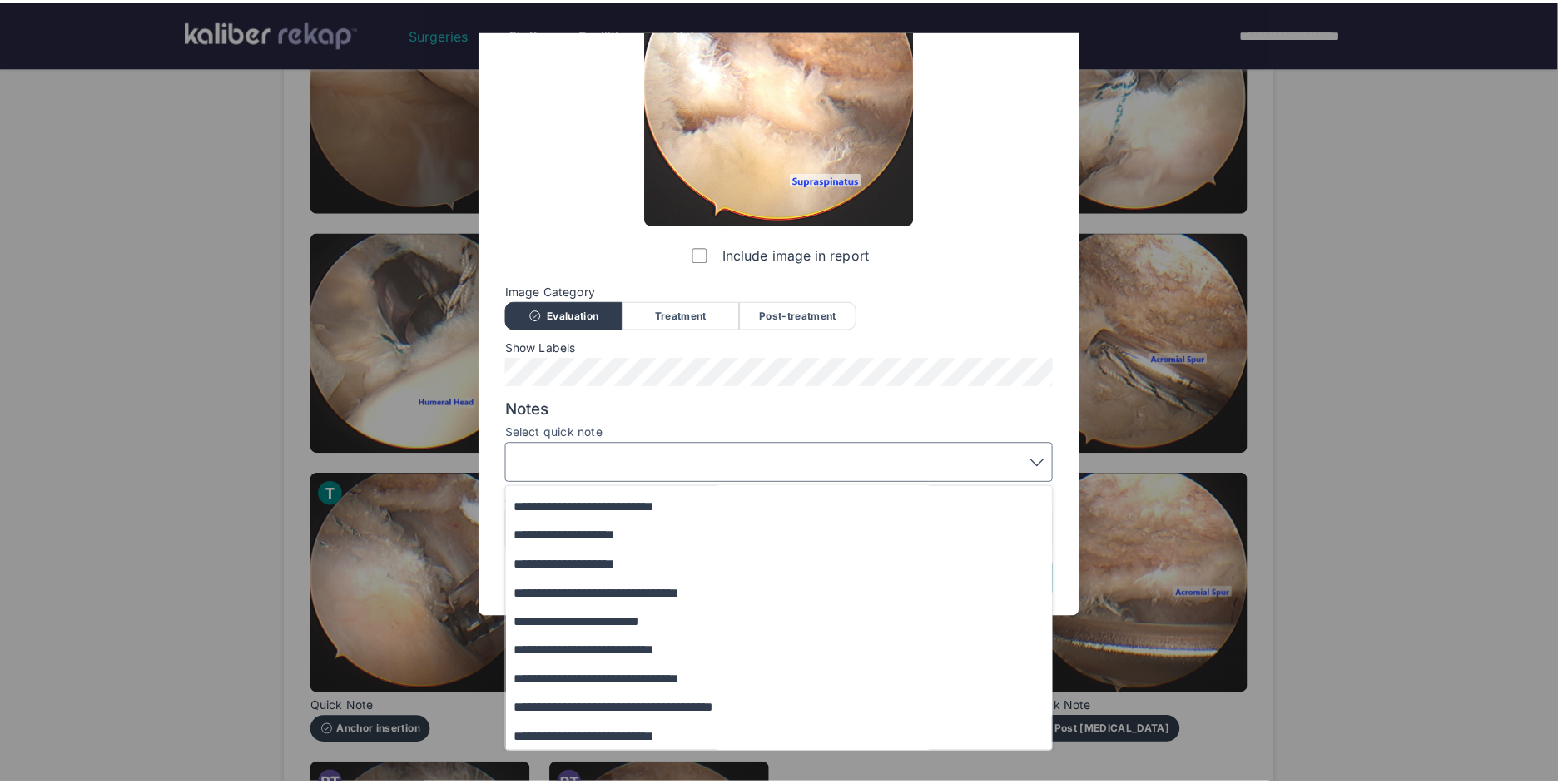
scroll to position [0, 0]
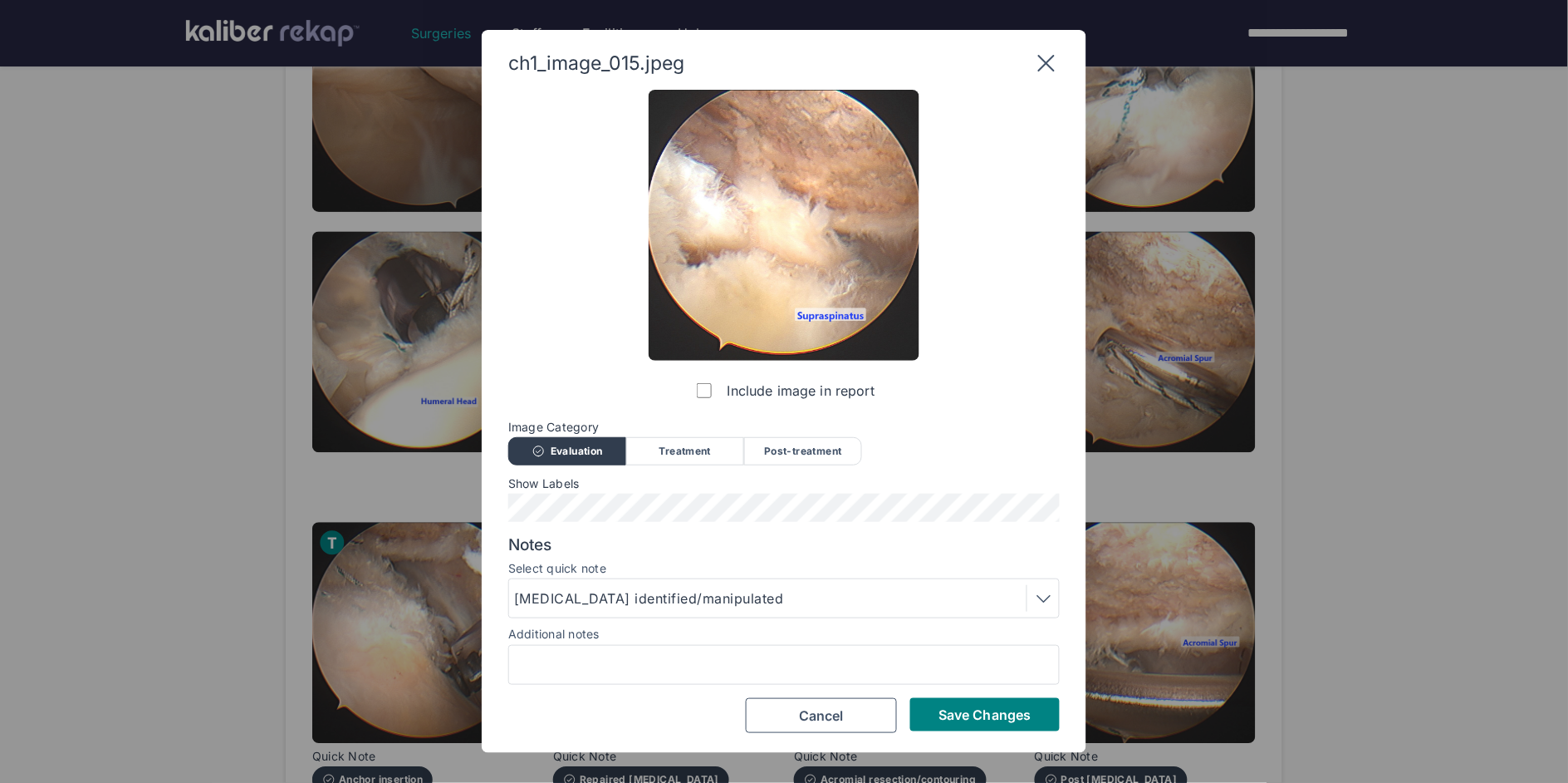
click at [972, 712] on span "Save Changes" at bounding box center [984, 714] width 92 height 17
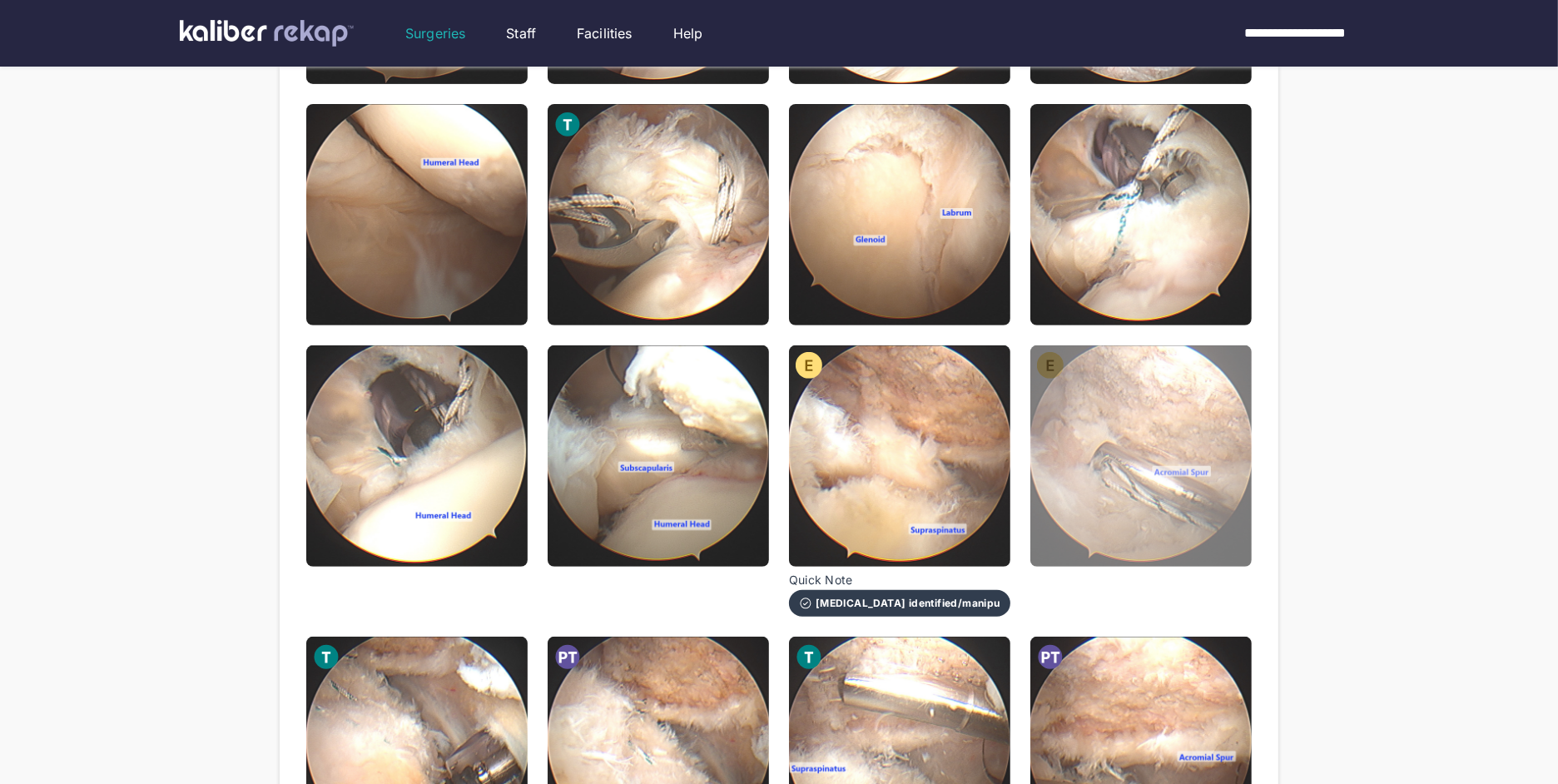
scroll to position [709, 0]
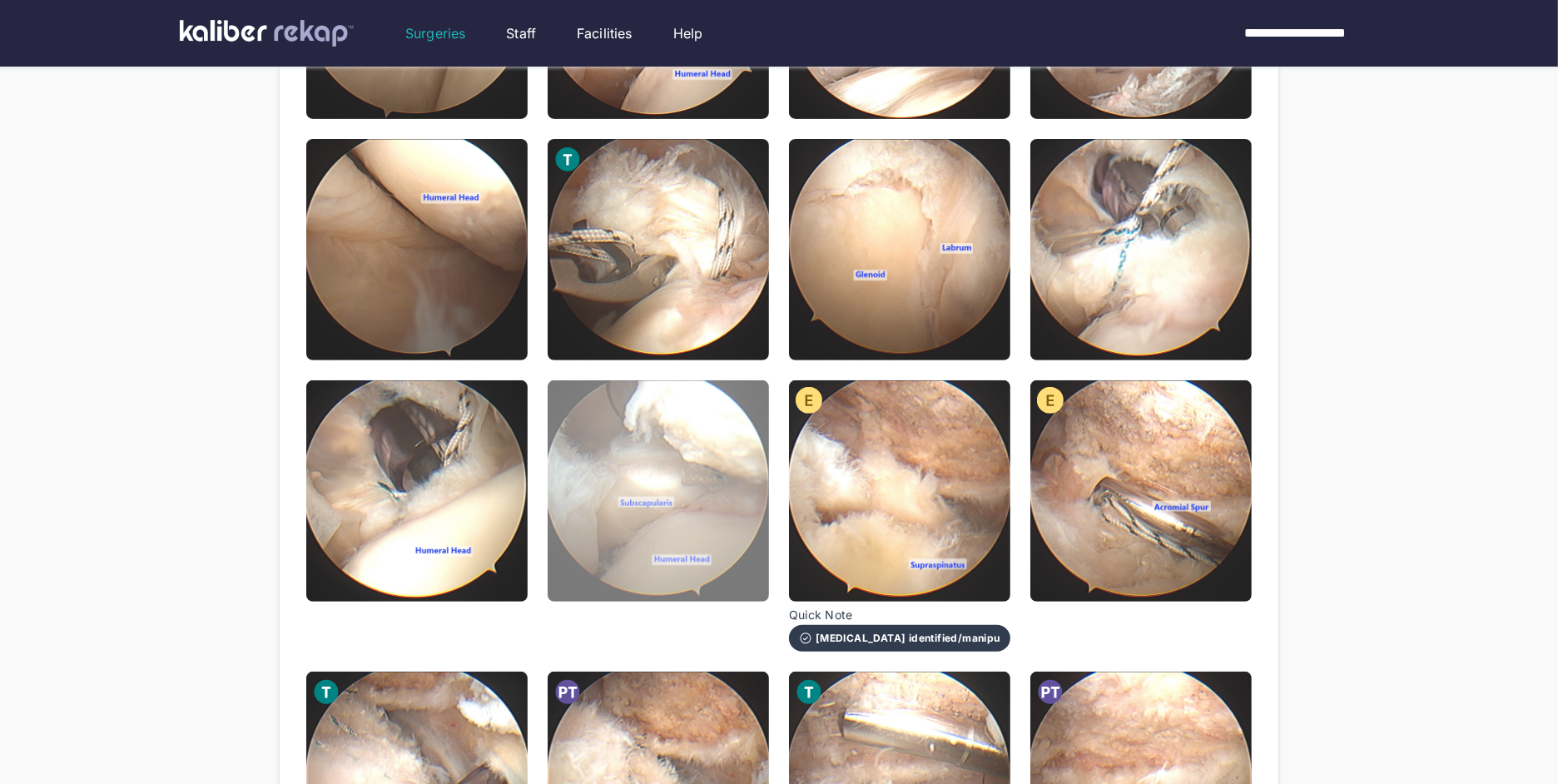
click at [716, 387] on img at bounding box center [658, 490] width 221 height 221
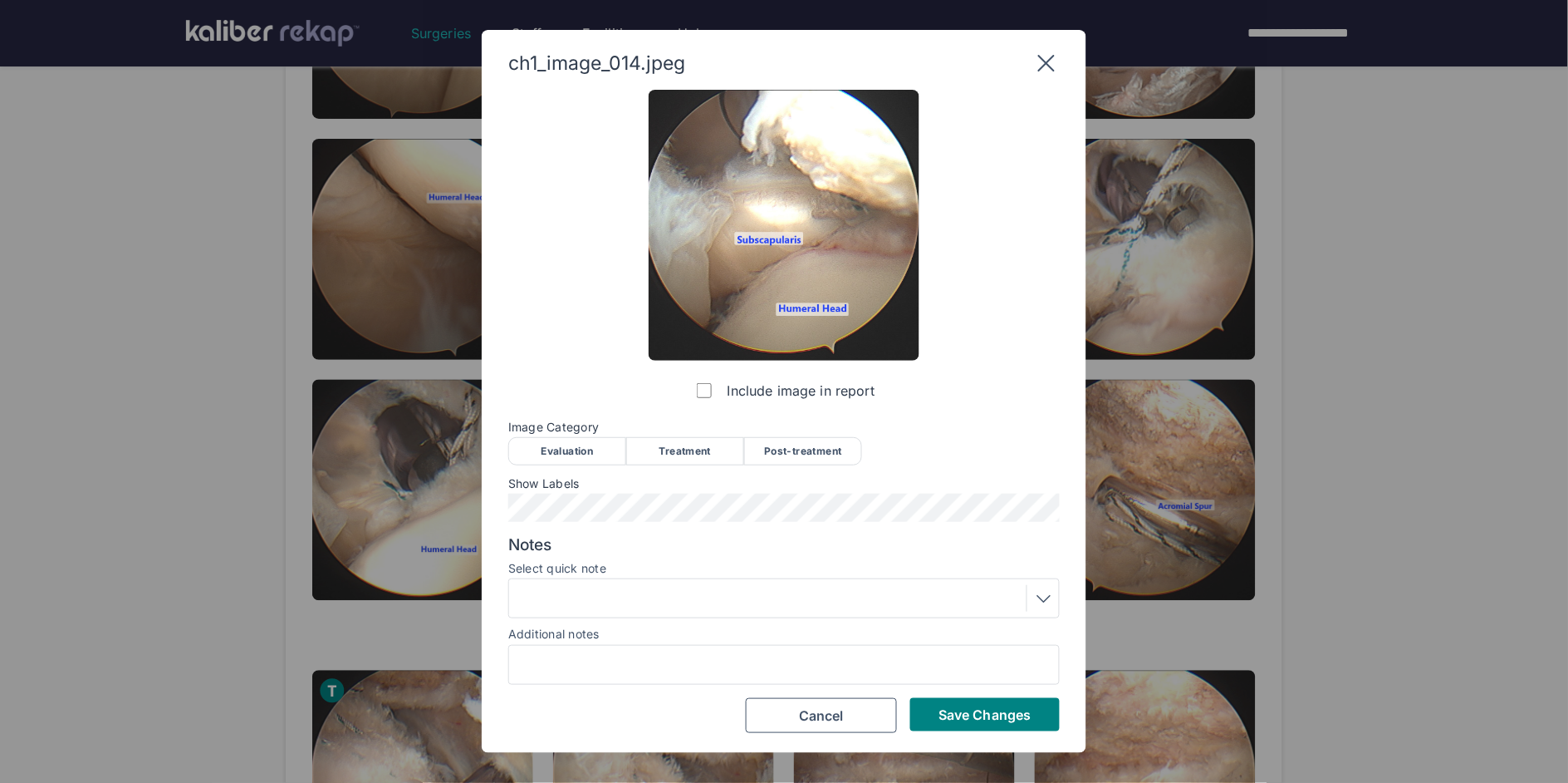
click at [1051, 63] on icon at bounding box center [1046, 62] width 26 height 26
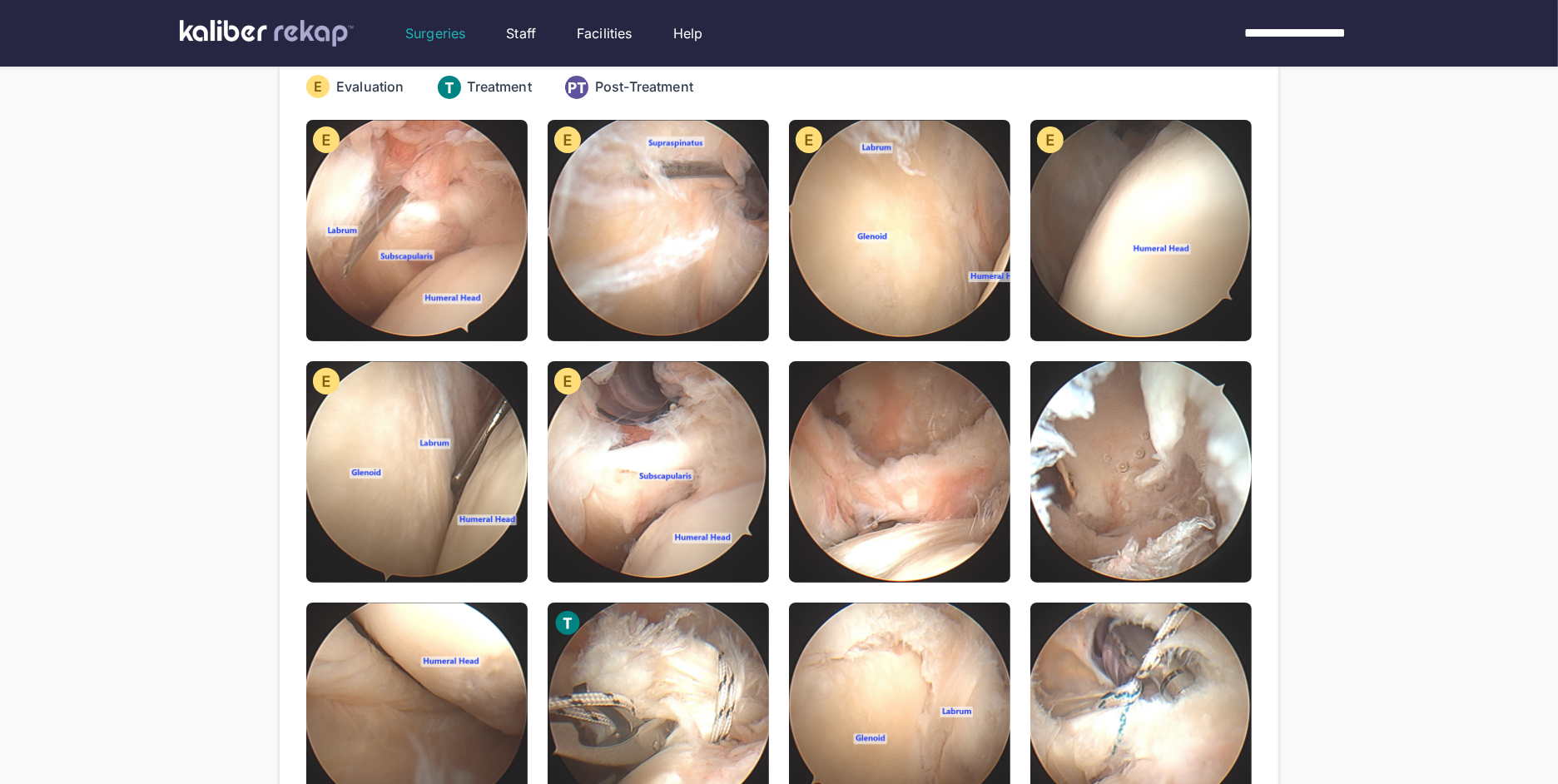
scroll to position [368, 0]
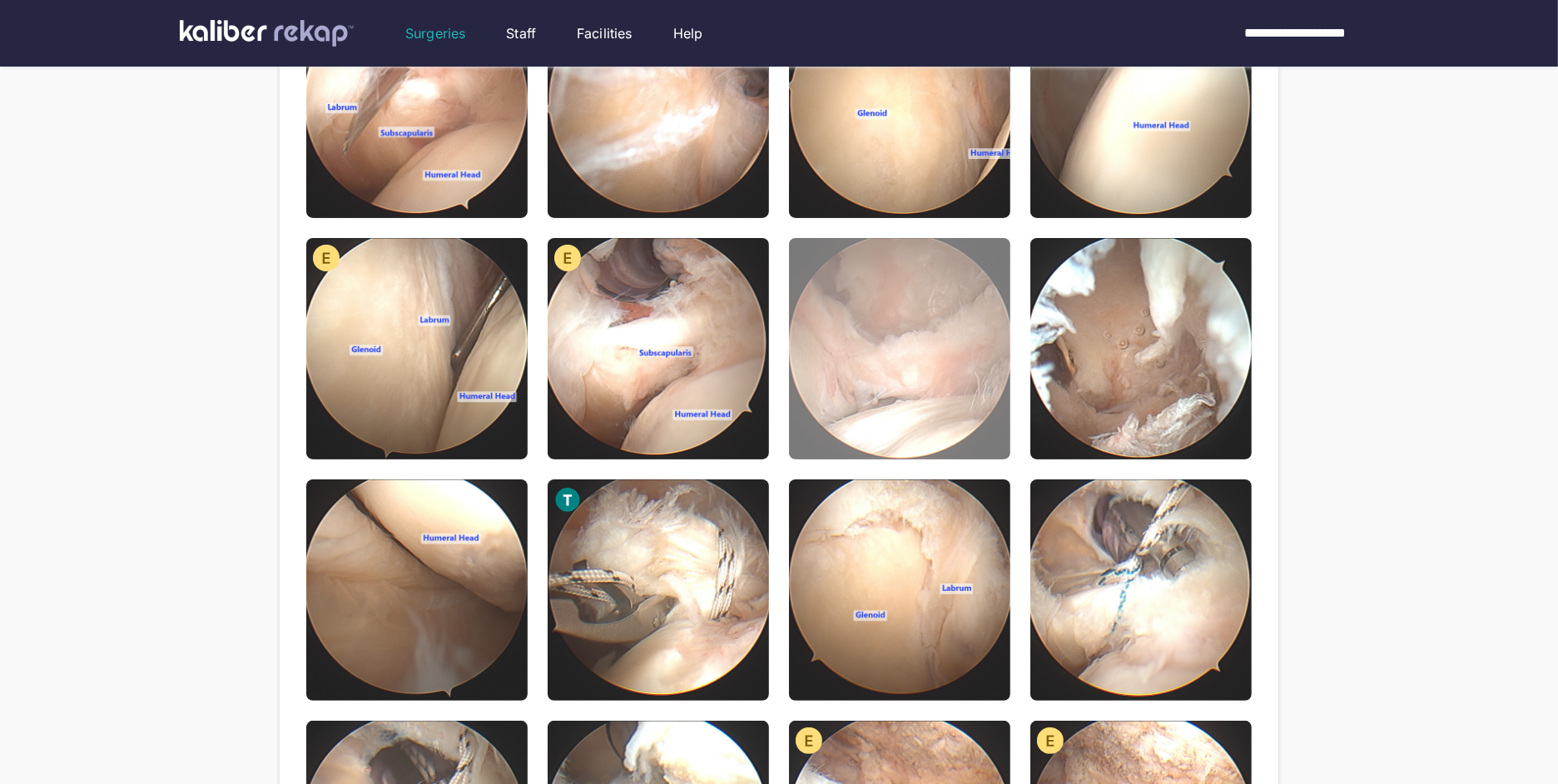
click at [873, 338] on img at bounding box center [899, 348] width 221 height 221
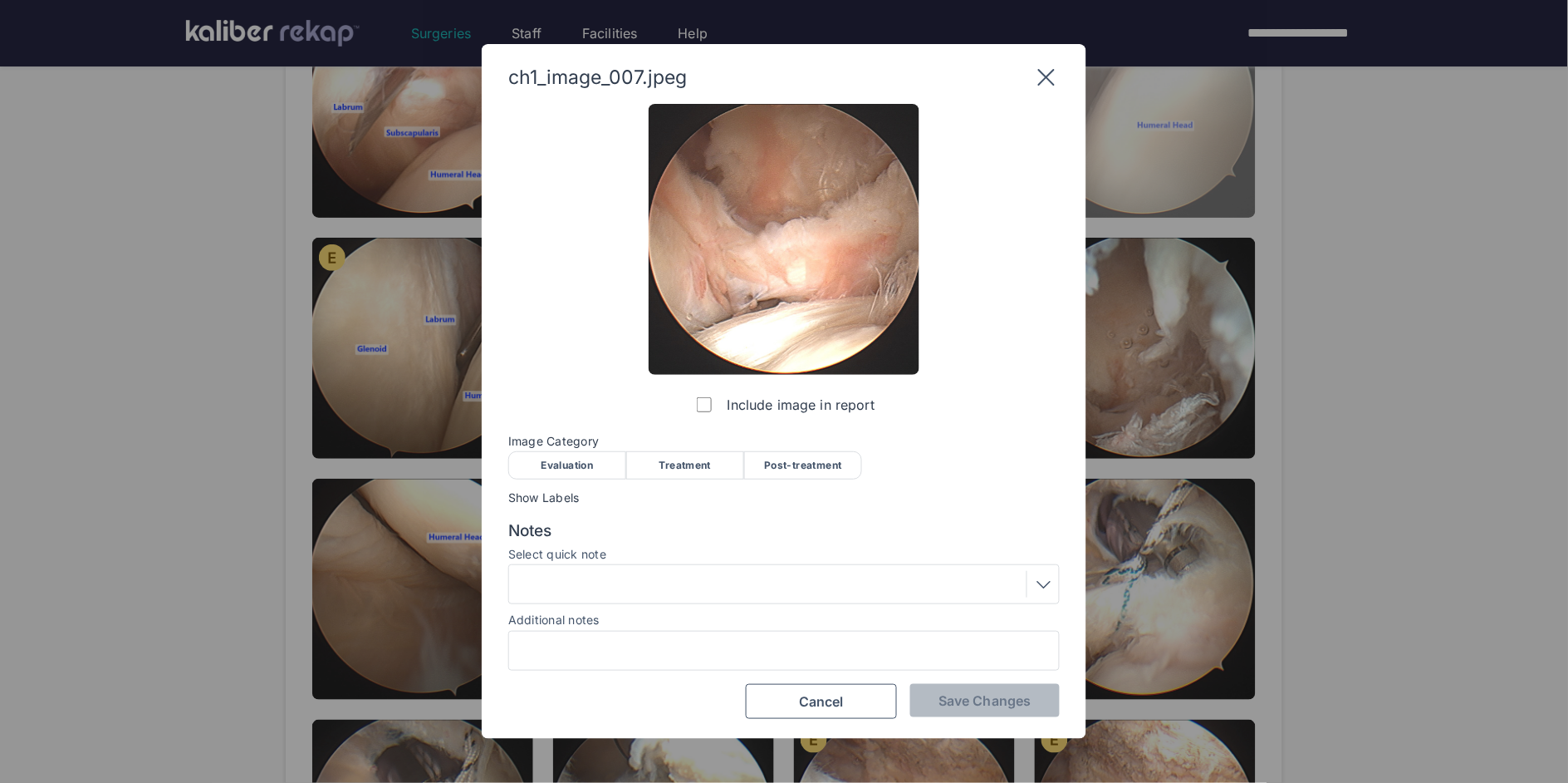
click at [1037, 67] on icon at bounding box center [1046, 77] width 26 height 26
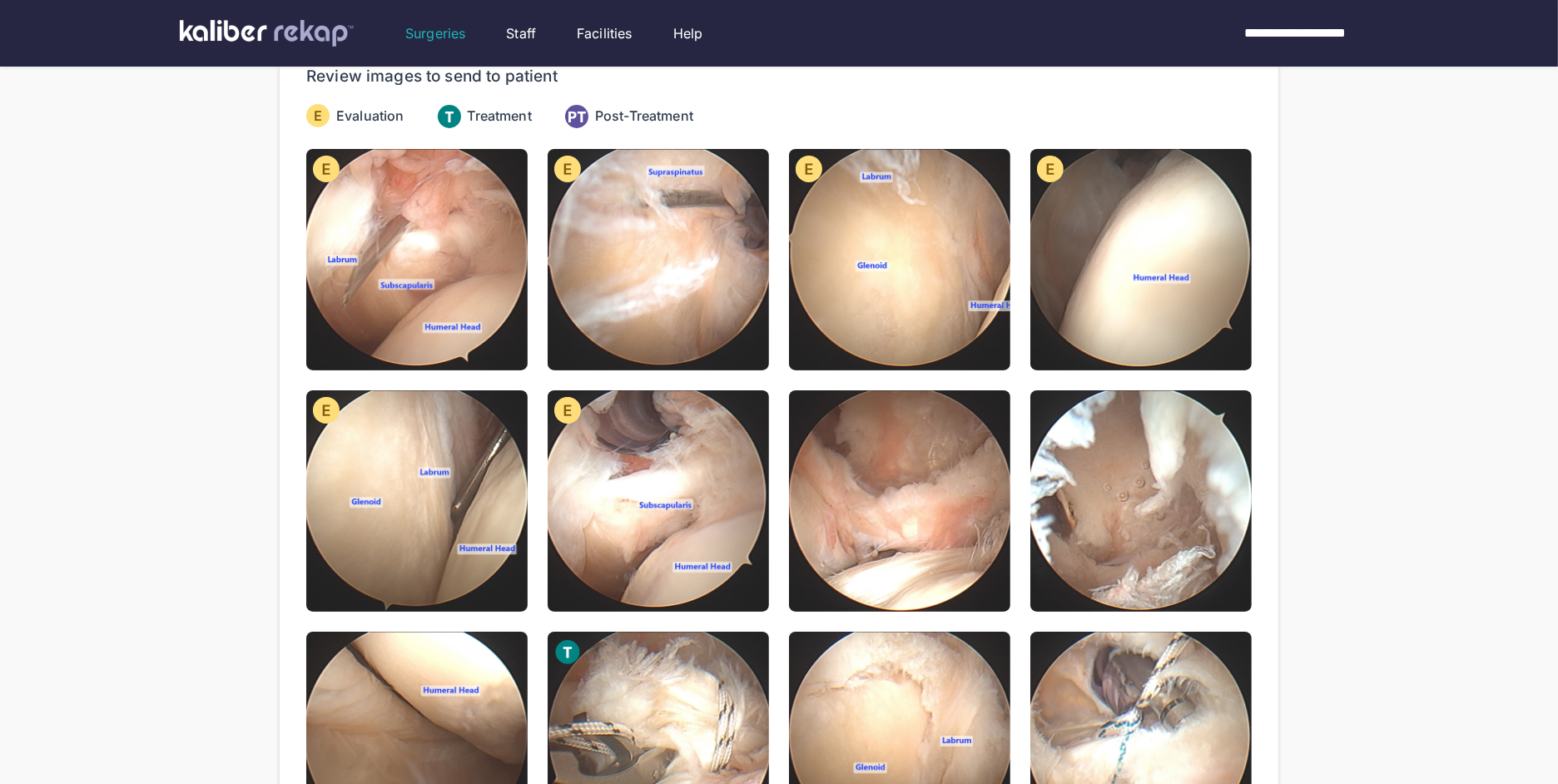
scroll to position [239, 0]
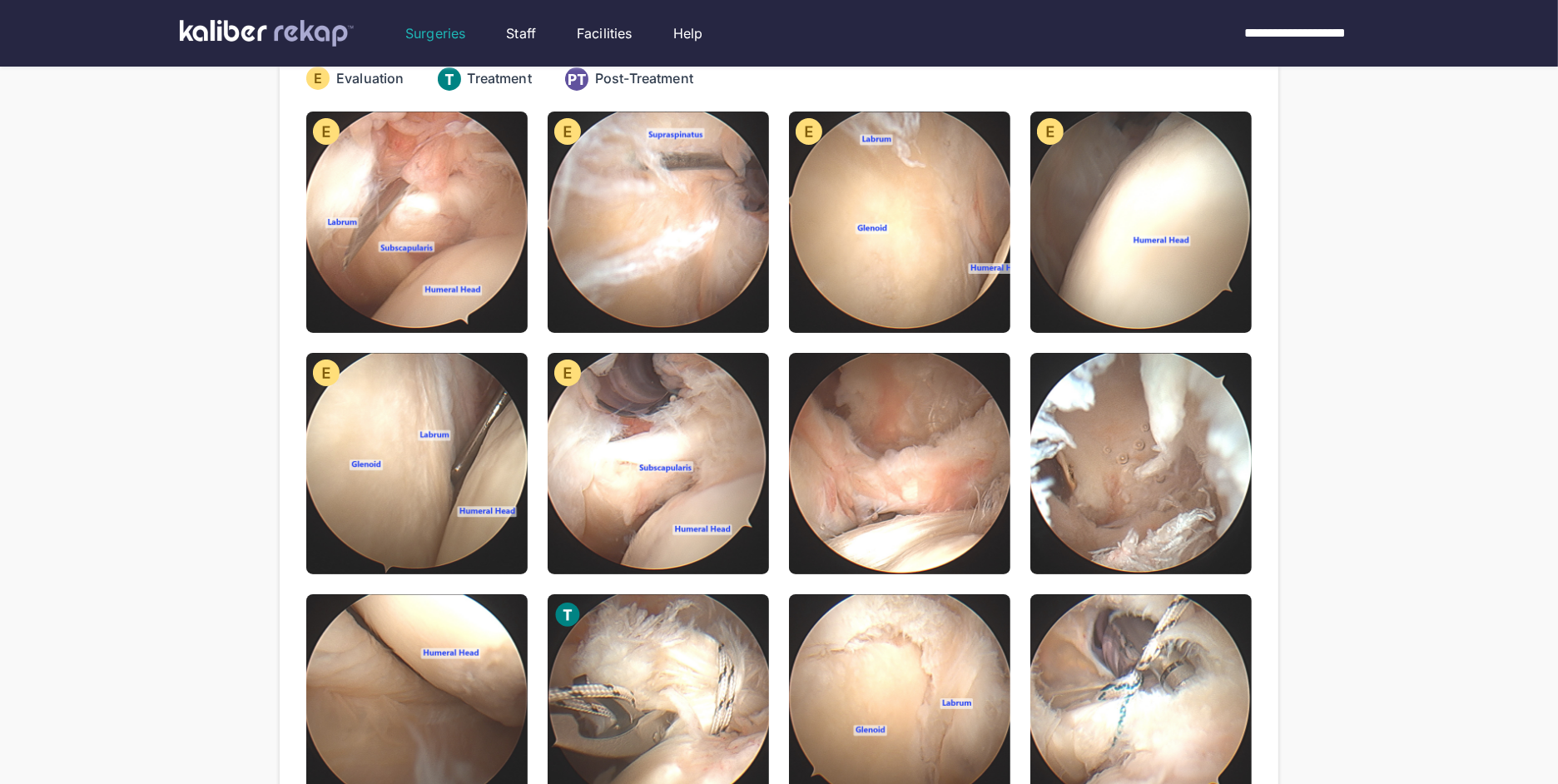
scroll to position [388, 0]
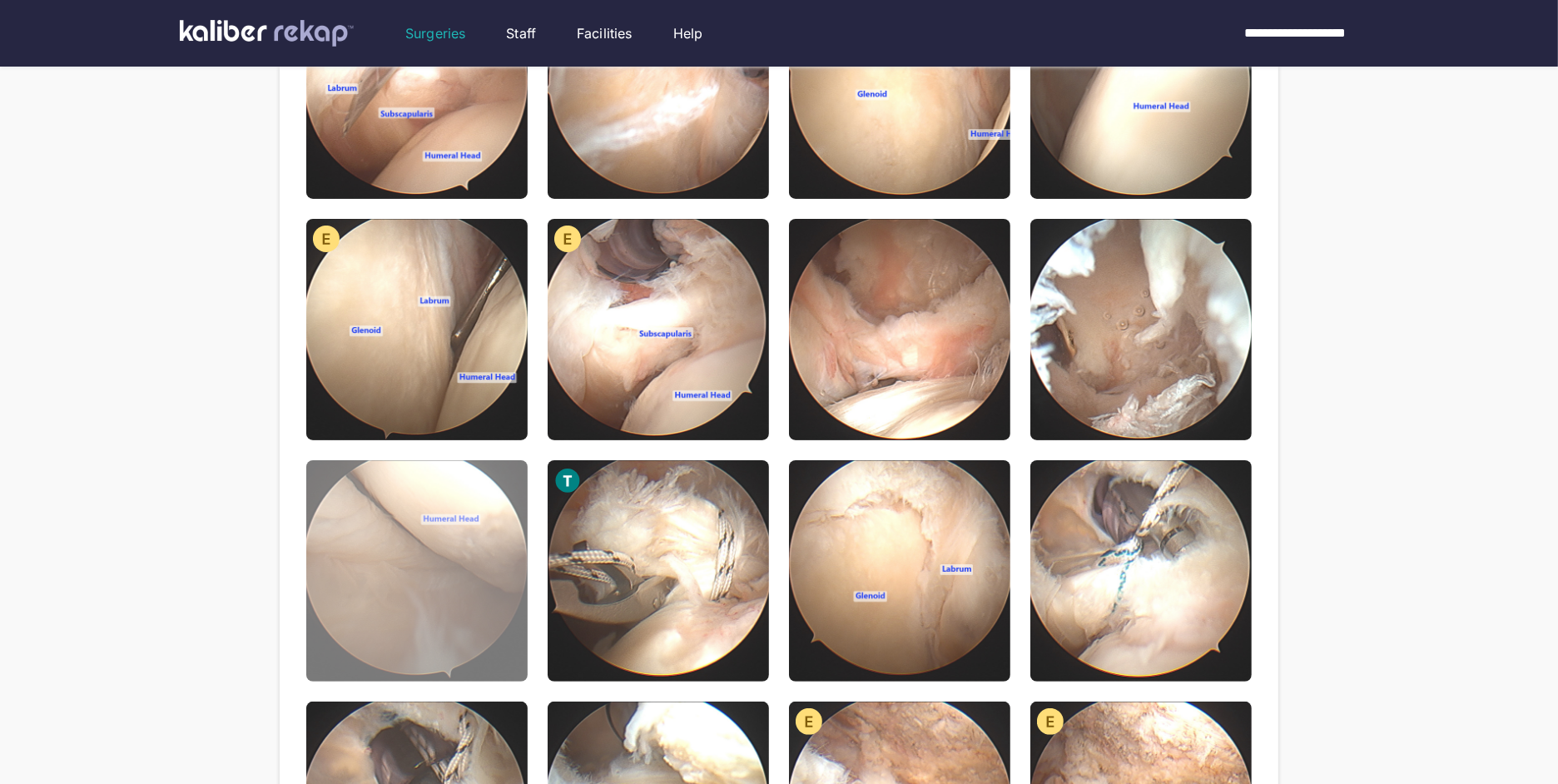
click at [468, 504] on img at bounding box center [416, 570] width 221 height 221
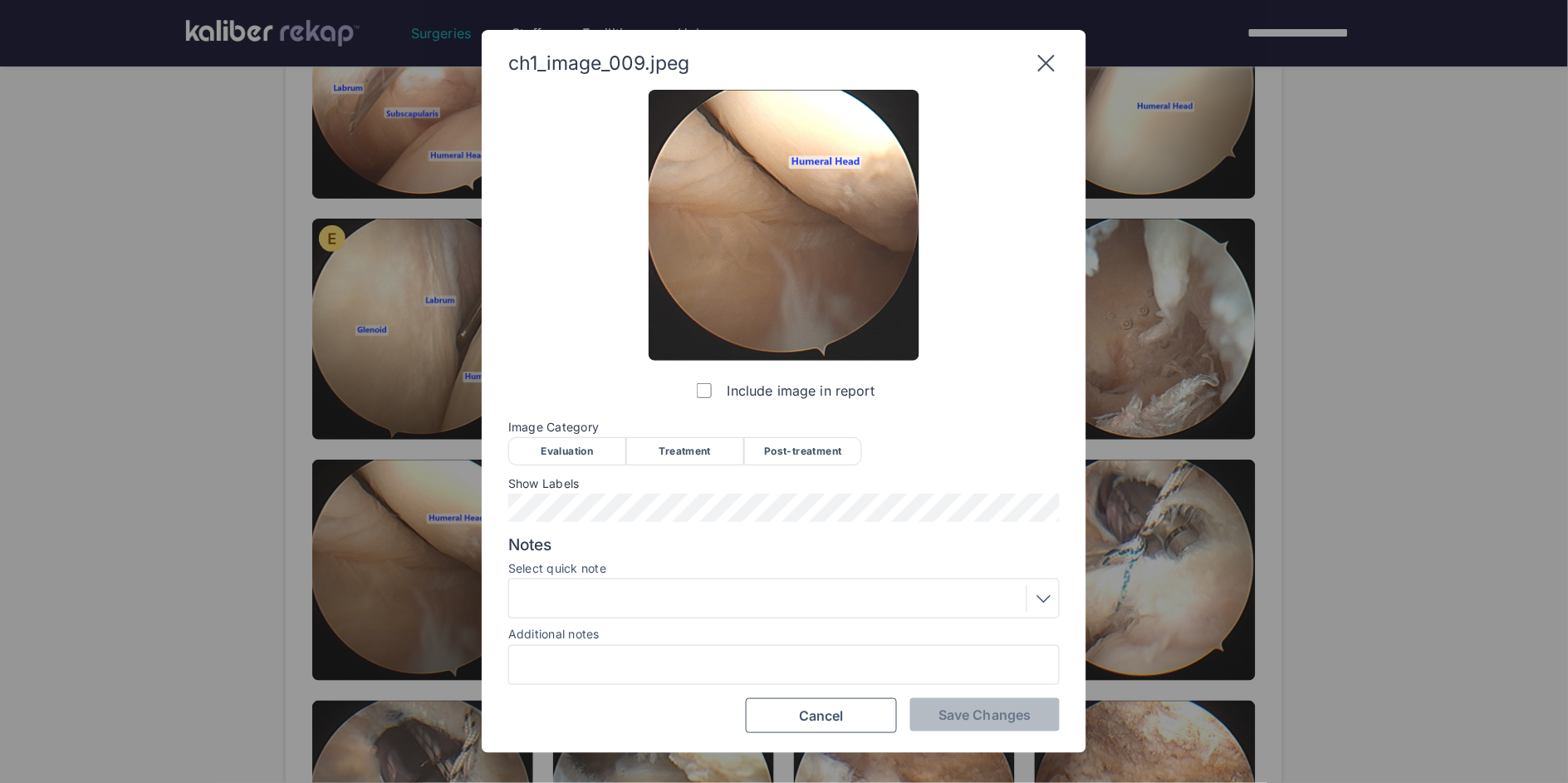
click at [1058, 56] on icon at bounding box center [1046, 62] width 26 height 26
